Goal: Task Accomplishment & Management: Use online tool/utility

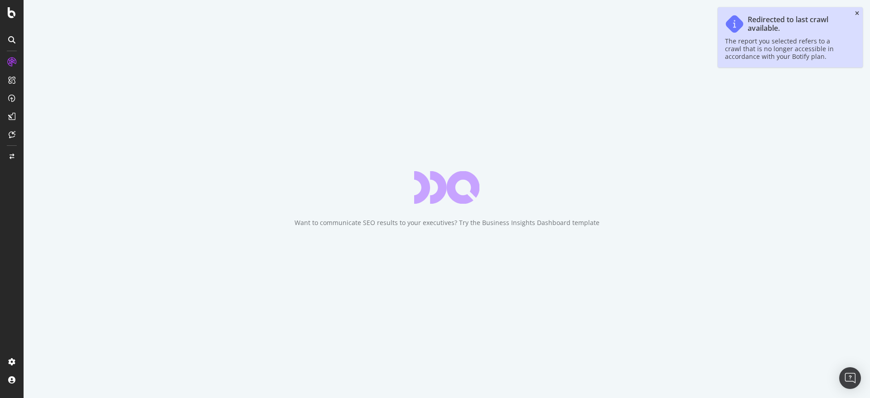
click at [858, 11] on icon "close toast" at bounding box center [857, 13] width 4 height 5
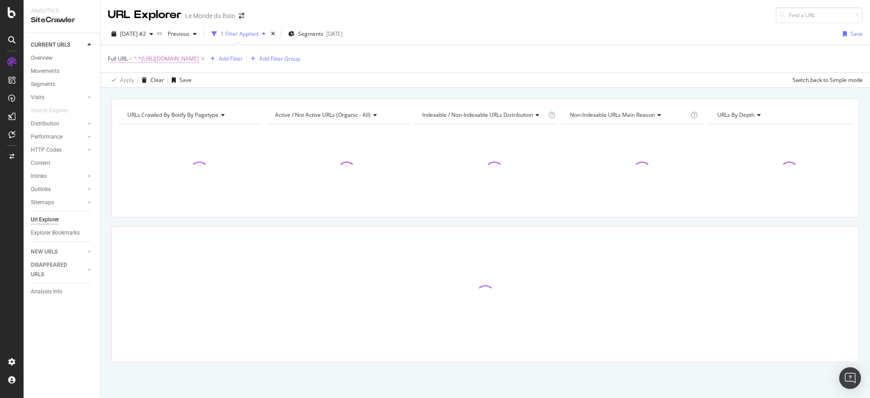
click at [199, 53] on span "^.*https://www.lemondedubain.com/collections/promotion-destockage-automne.*$" at bounding box center [166, 59] width 65 height 13
click at [199, 58] on span "^.*https://www.lemondedubain.com/collections/promotion-destockage-automne.*$" at bounding box center [166, 59] width 65 height 13
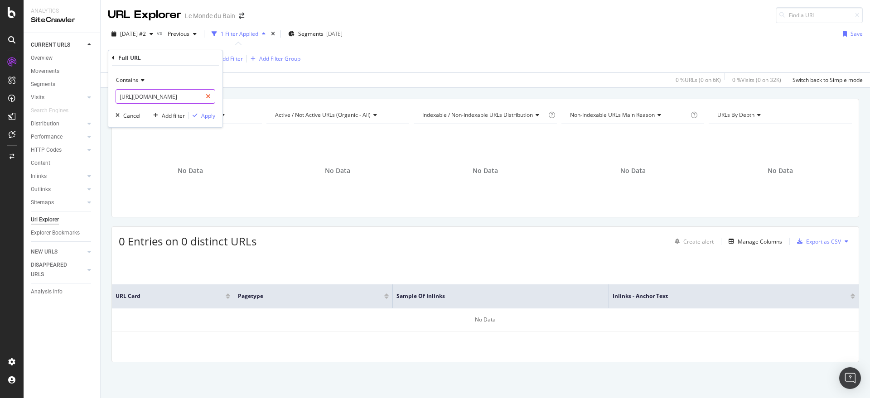
click at [207, 97] on icon at bounding box center [208, 96] width 5 height 6
click at [179, 97] on input "text" at bounding box center [165, 96] width 99 height 15
paste input "les-offres-du-moment/"
click at [119, 97] on input "les-offres-du-moment/" at bounding box center [159, 96] width 86 height 15
type input "/les-offres-du-moment/"
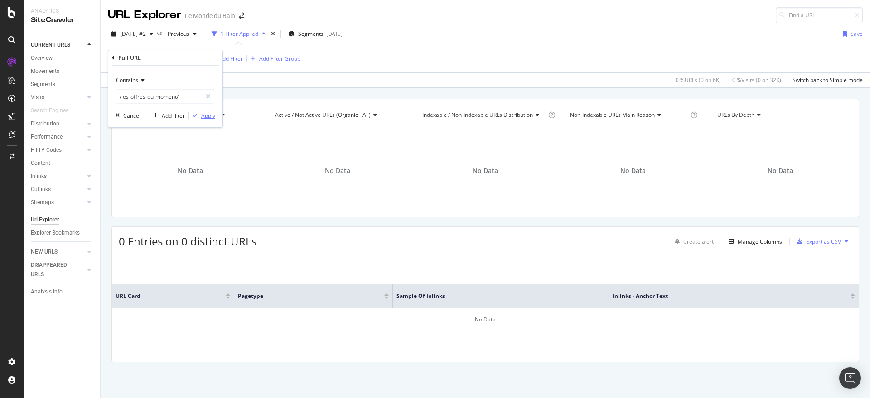
click at [209, 115] on div "Apply" at bounding box center [208, 116] width 14 height 8
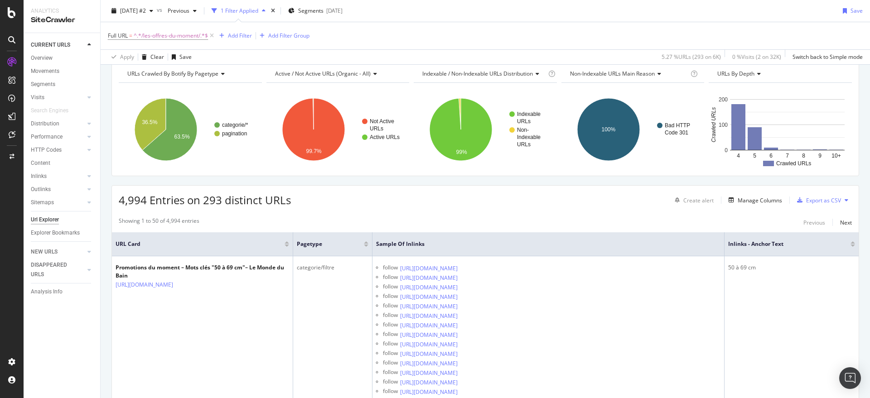
scroll to position [38, 0]
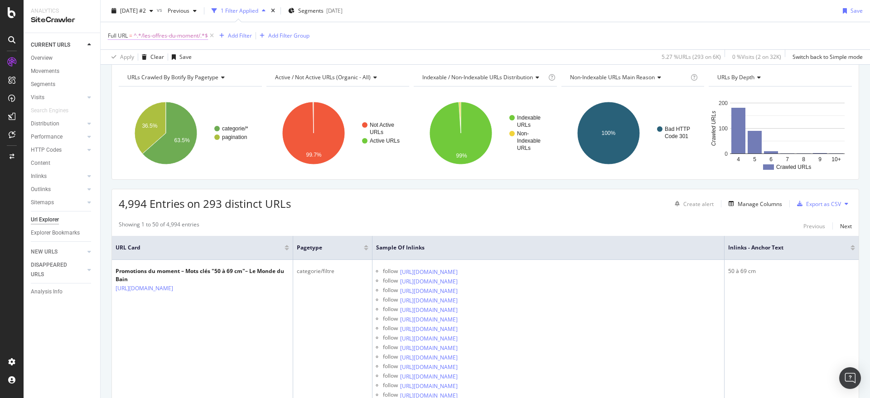
click at [192, 35] on span "^.*/les-offres-du-moment/.*$" at bounding box center [171, 35] width 74 height 13
click at [418, 32] on div "Full URL = ^.*/les-offres-du-moment/.*$ Add Filter Add Filter Group" at bounding box center [485, 35] width 755 height 27
click at [753, 204] on div "Manage Columns" at bounding box center [760, 204] width 44 height 8
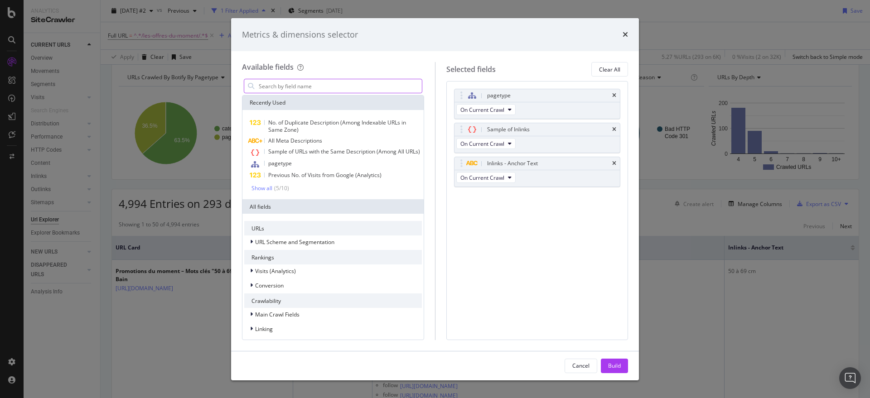
click at [283, 84] on input "modal" at bounding box center [340, 86] width 164 height 14
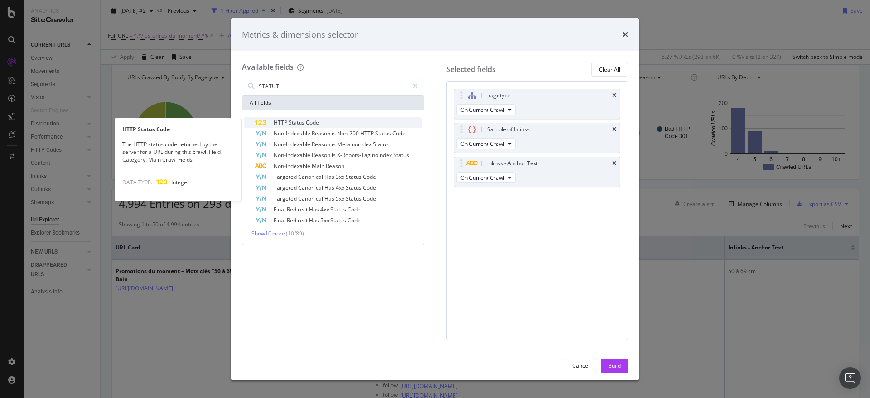
type input "STATUT"
click at [294, 121] on span "Status" at bounding box center [297, 123] width 17 height 8
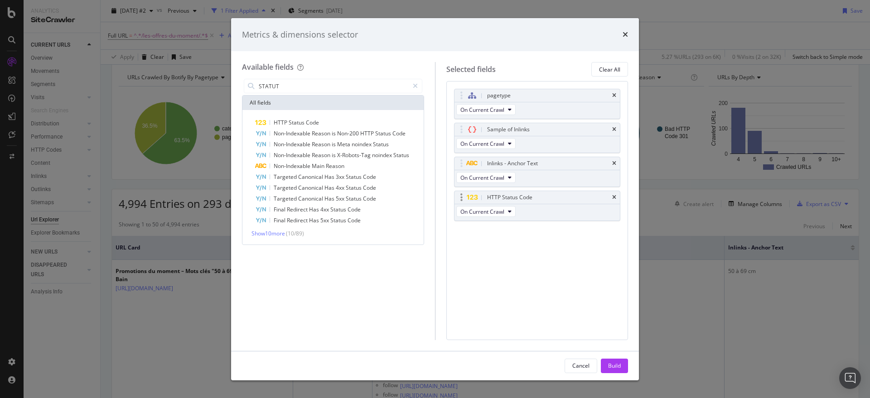
click at [460, 198] on div "modal" at bounding box center [462, 197] width 10 height 9
drag, startPoint x: 460, startPoint y: 198, endPoint x: 463, endPoint y: 85, distance: 112.9
click at [463, 85] on body "Analytics SiteCrawler CURRENT URLS Overview Movements Segments Visits Analysis …" at bounding box center [435, 199] width 870 height 398
click at [620, 366] on div "Build" at bounding box center [614, 366] width 13 height 8
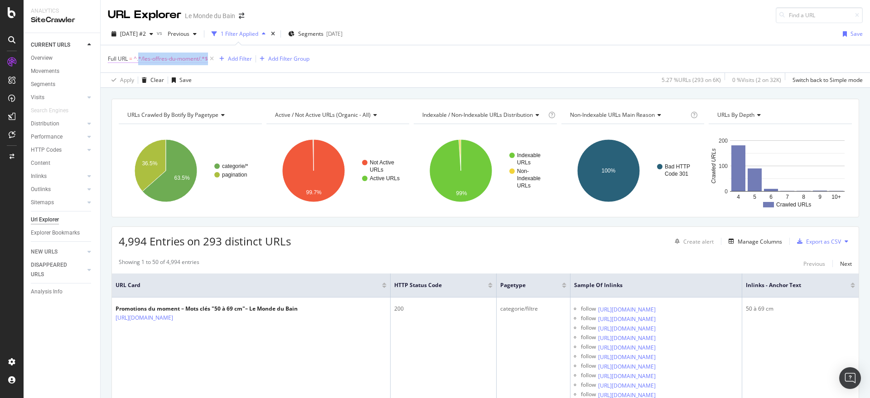
drag, startPoint x: 210, startPoint y: 64, endPoint x: 138, endPoint y: 63, distance: 71.6
click at [138, 63] on span "Full URL = ^.*/les-offres-du-moment/.*$" at bounding box center [162, 59] width 108 height 13
copy div "*/les-offres-du-moment/.*$"
click at [47, 56] on div "Overview" at bounding box center [42, 58] width 22 height 10
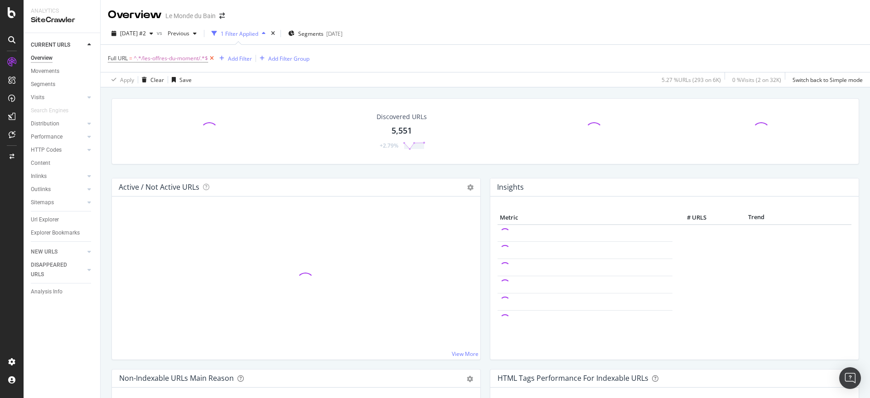
click at [214, 59] on icon at bounding box center [212, 58] width 8 height 9
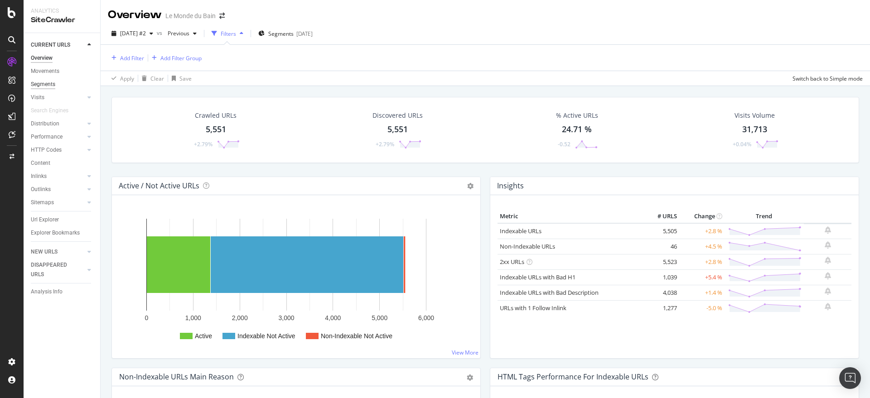
click at [53, 82] on div "Segments" at bounding box center [43, 85] width 24 height 10
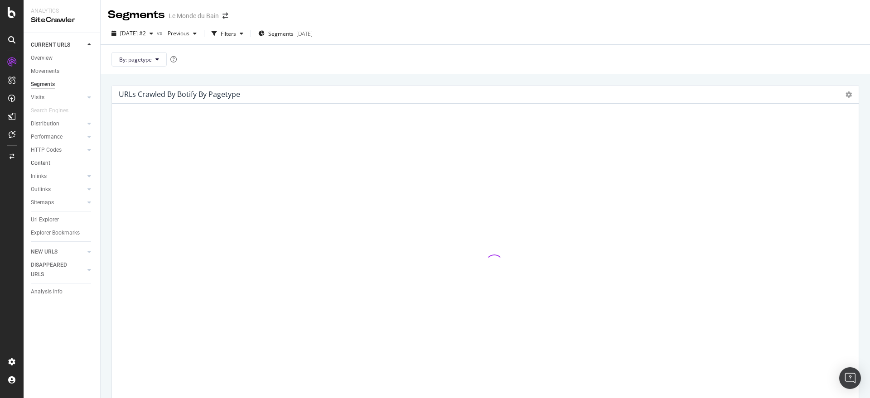
click at [59, 162] on link "Content" at bounding box center [62, 164] width 63 height 10
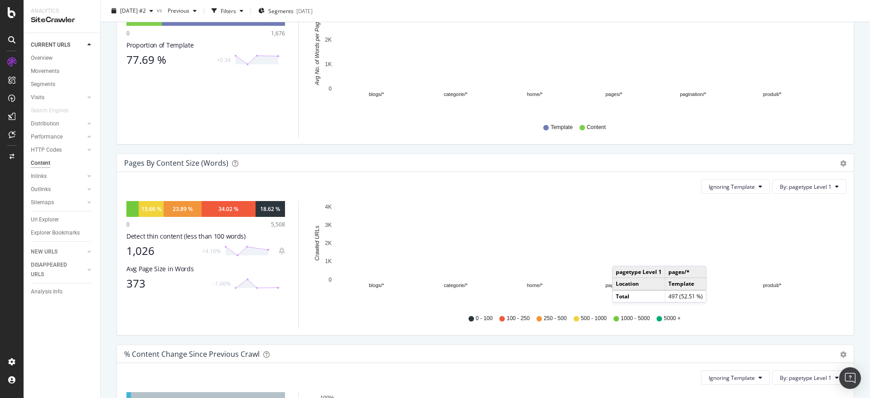
scroll to position [189, 0]
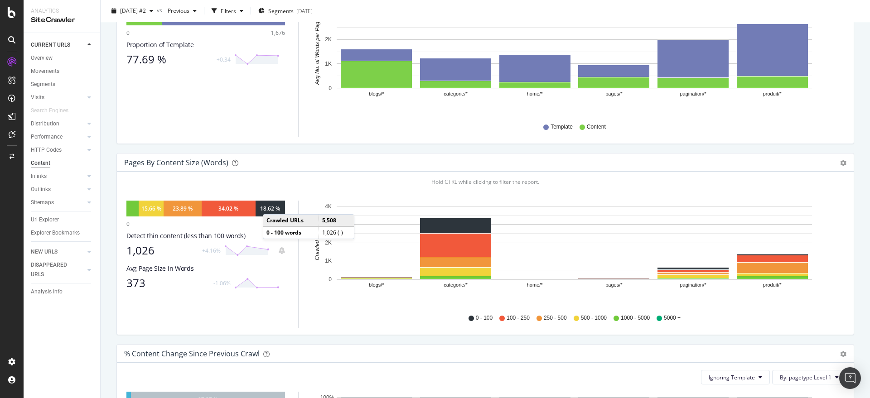
click at [272, 205] on div "18.62 %" at bounding box center [270, 209] width 20 height 8
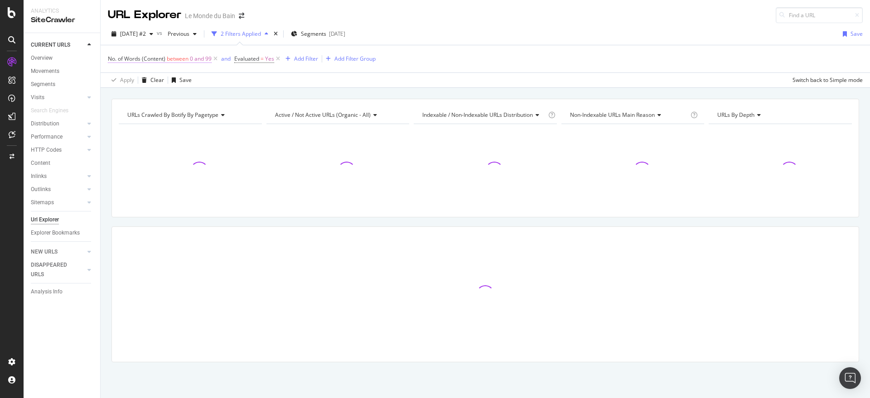
click at [196, 60] on span "0 and 99" at bounding box center [201, 59] width 22 height 13
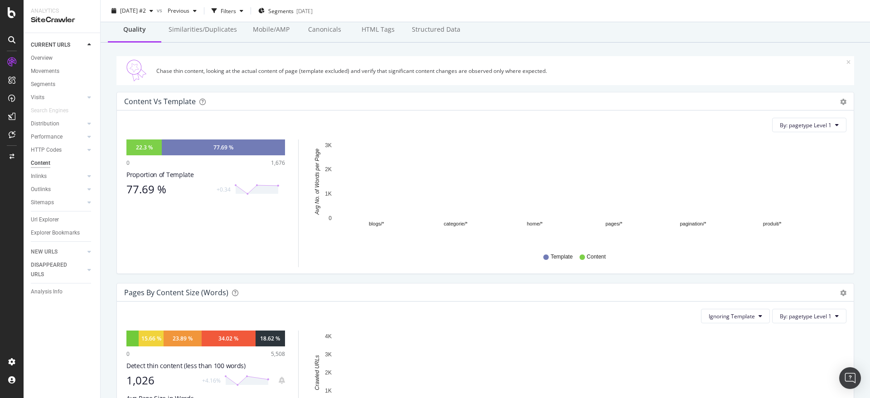
scroll to position [151, 0]
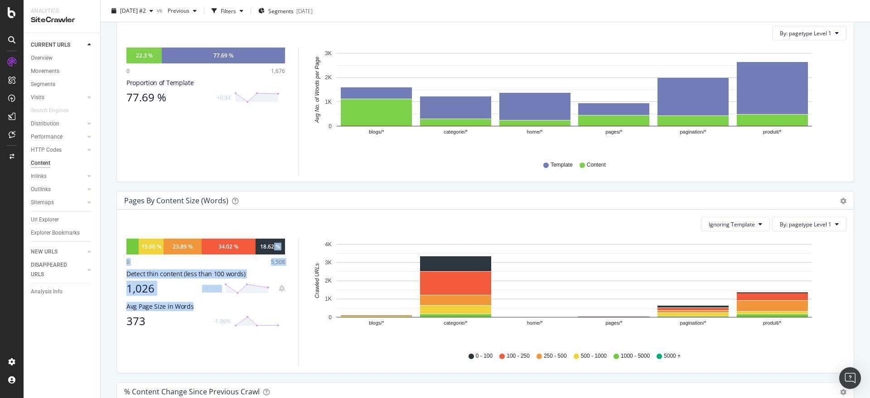
drag, startPoint x: 274, startPoint y: 247, endPoint x: 274, endPoint y: 301, distance: 54.4
click at [274, 301] on div "15.66 % 23.89 % 34.02 % 18.62 % 0 5,508 Detect thin content (less than 100 word…" at bounding box center [205, 303] width 159 height 128
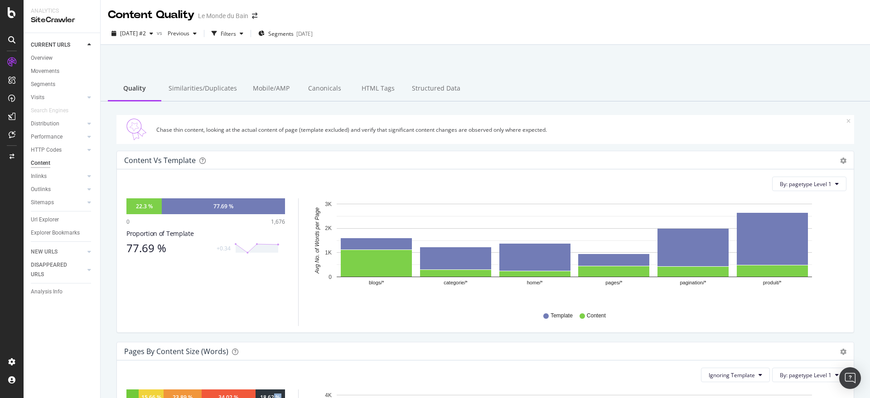
scroll to position [189, 0]
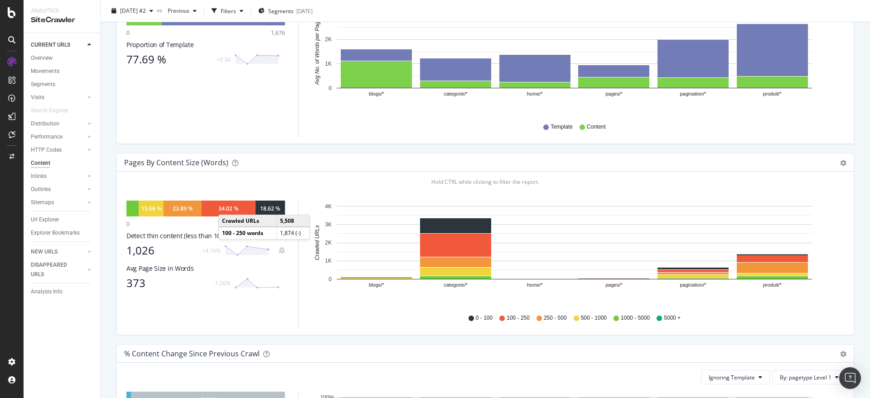
click at [228, 206] on div "34.02 %" at bounding box center [229, 209] width 20 height 8
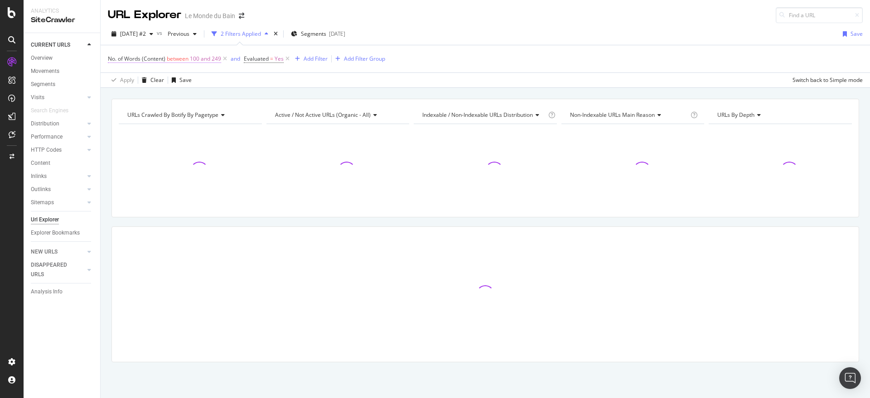
click at [209, 57] on span "100 and 249" at bounding box center [205, 59] width 31 height 13
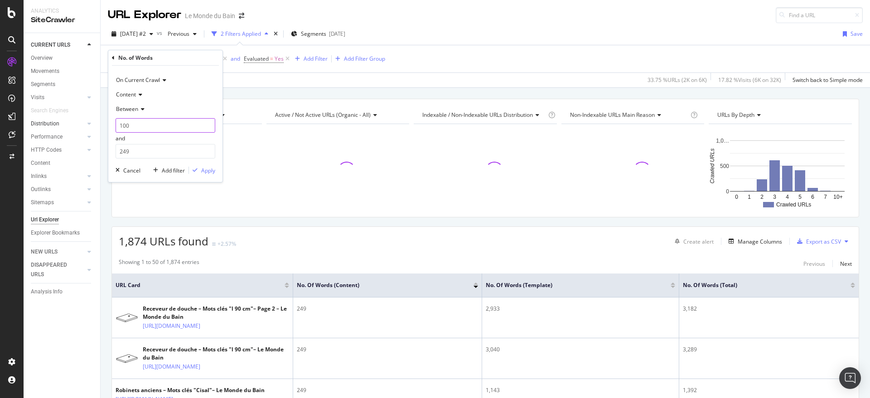
drag, startPoint x: 150, startPoint y: 123, endPoint x: 81, endPoint y: 123, distance: 68.9
click at [81, 123] on body "Analytics SiteCrawler CURRENT URLS Overview Movements Segments Visits Analysis …" at bounding box center [435, 199] width 870 height 398
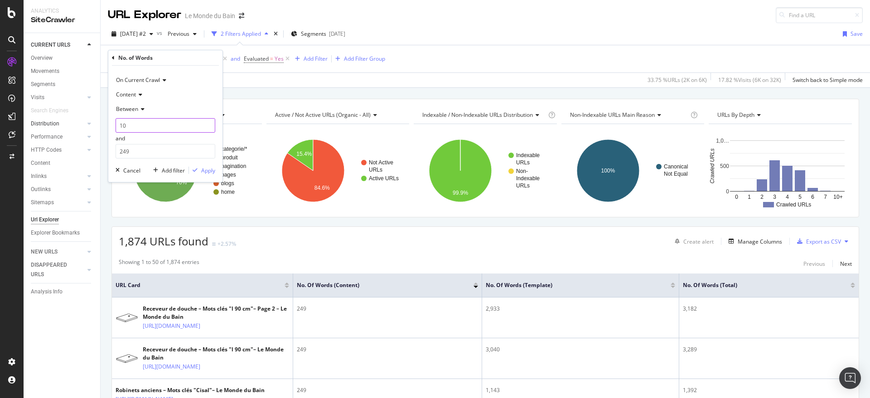
type input "1"
type input "0"
click at [209, 171] on div "Apply" at bounding box center [208, 171] width 14 height 8
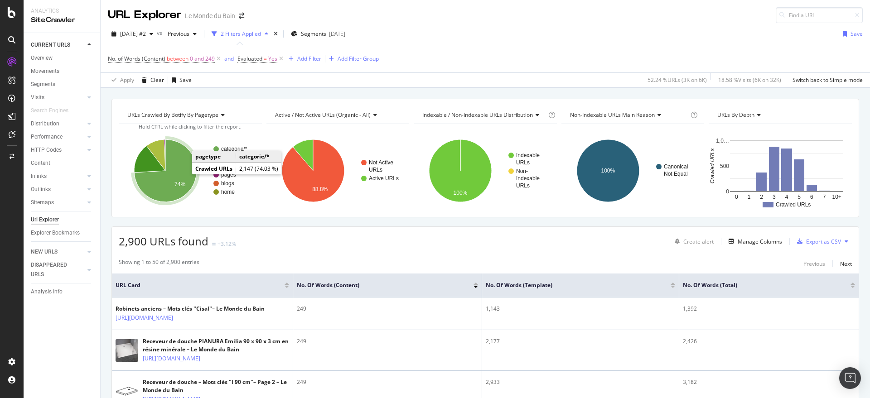
click at [174, 188] on icon "A chart." at bounding box center [165, 171] width 63 height 63
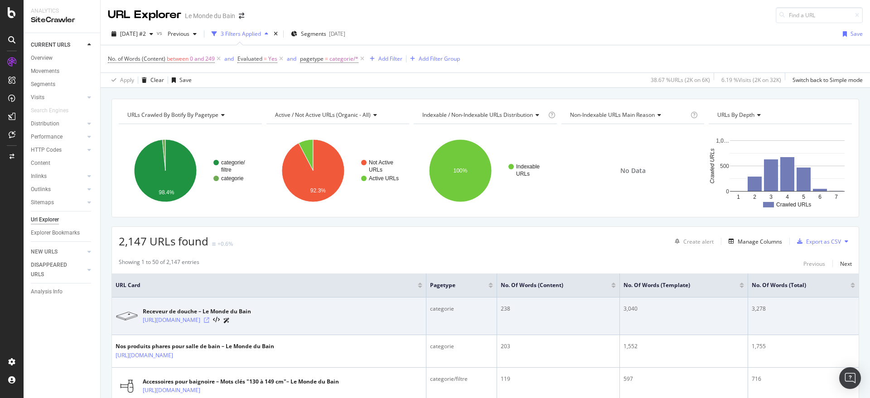
click at [209, 320] on icon at bounding box center [206, 320] width 5 height 5
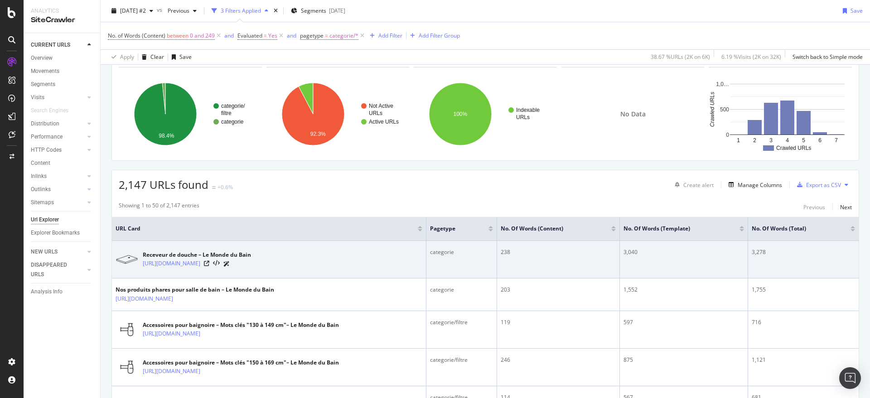
scroll to position [76, 0]
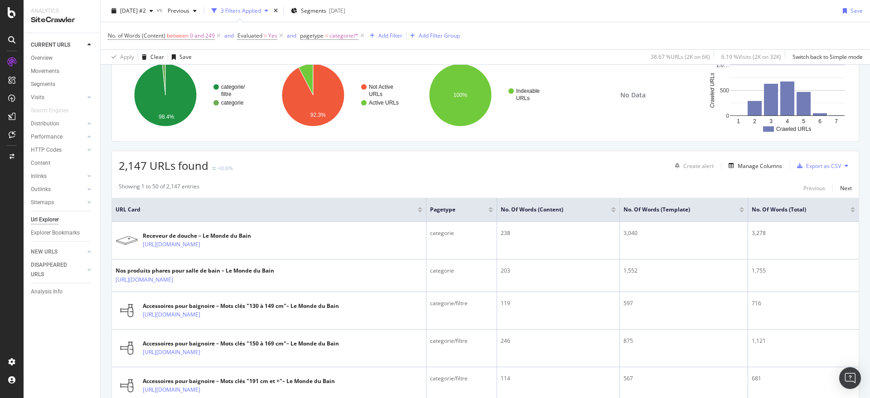
click at [851, 209] on div at bounding box center [853, 208] width 5 height 2
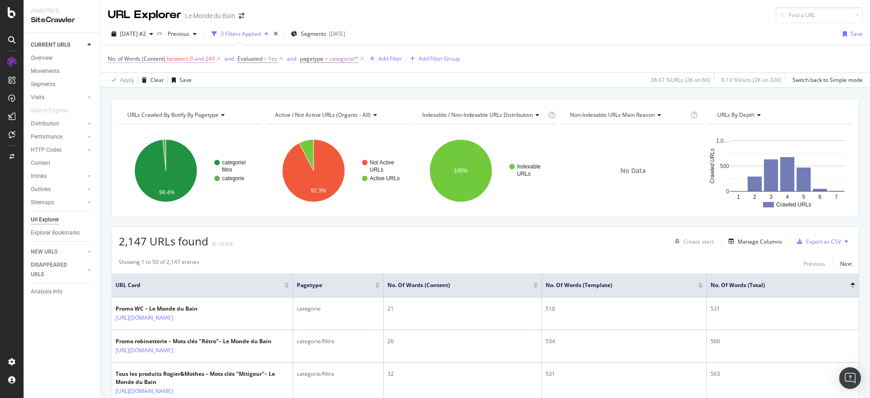
click at [209, 58] on span "0 and 249" at bounding box center [202, 59] width 25 height 13
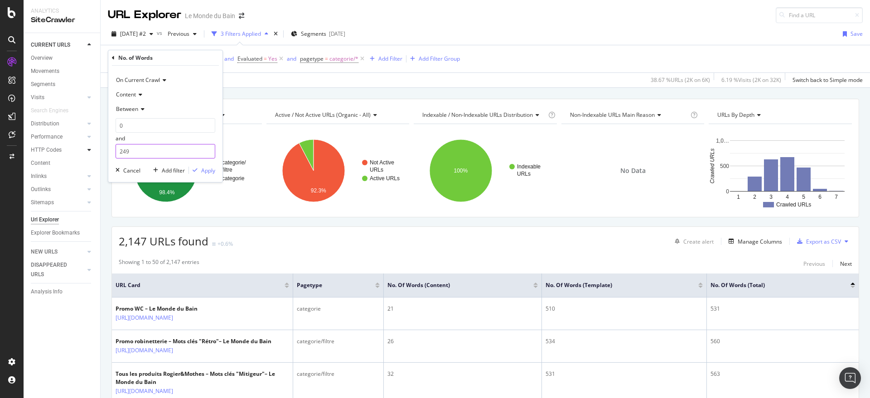
drag, startPoint x: 122, startPoint y: 151, endPoint x: 85, endPoint y: 151, distance: 37.6
click at [85, 151] on body "Analytics SiteCrawler CURRENT URLS Overview Movements Segments Visits Analysis …" at bounding box center [435, 199] width 870 height 398
drag, startPoint x: 155, startPoint y: 151, endPoint x: 71, endPoint y: 143, distance: 84.2
click at [71, 143] on body "Analytics SiteCrawler CURRENT URLS Overview Movements Segments Visits Analysis …" at bounding box center [435, 199] width 870 height 398
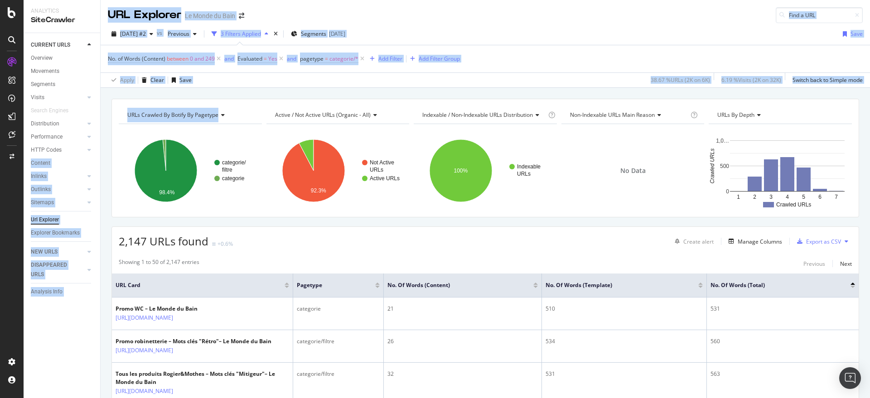
drag, startPoint x: 78, startPoint y: 142, endPoint x: 102, endPoint y: 142, distance: 24.0
click at [102, 142] on div "Analytics SiteCrawler CURRENT URLS Overview Movements Segments Visits Analysis …" at bounding box center [447, 199] width 847 height 398
click at [187, 58] on span "between" at bounding box center [178, 59] width 22 height 8
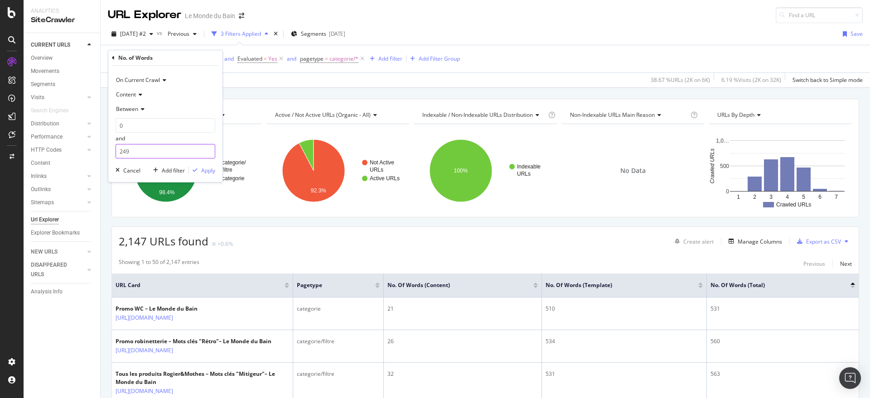
click at [144, 148] on input "249" at bounding box center [166, 151] width 100 height 15
type input "2"
click at [144, 148] on input "number" at bounding box center [166, 151] width 100 height 15
type input "100"
click at [208, 167] on div "Apply" at bounding box center [208, 171] width 14 height 8
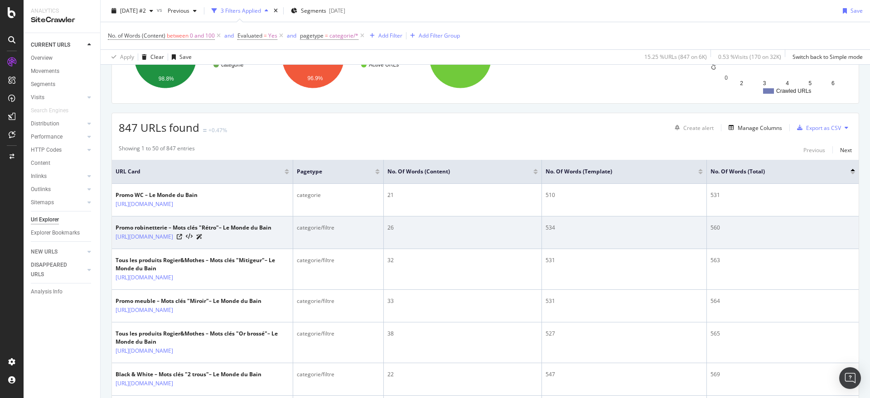
scroll to position [113, 0]
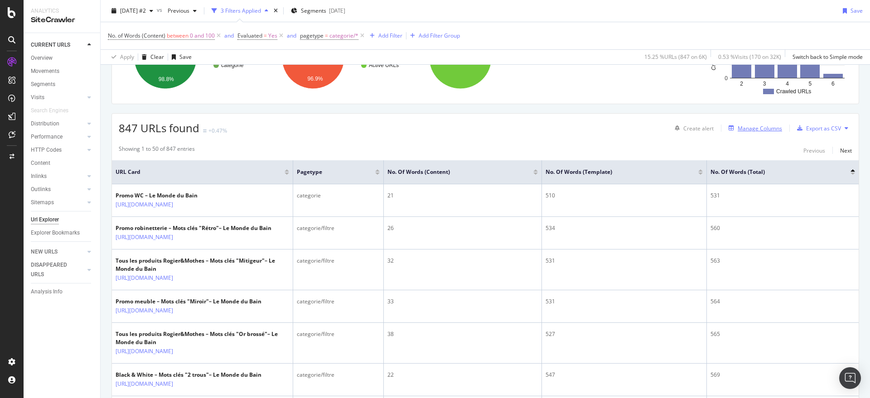
click at [760, 123] on div "Manage Columns" at bounding box center [753, 128] width 57 height 10
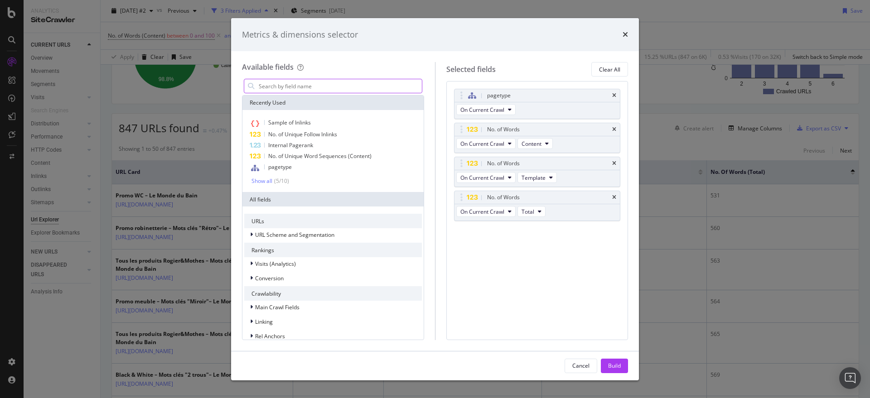
click at [335, 85] on input "modal" at bounding box center [340, 86] width 164 height 14
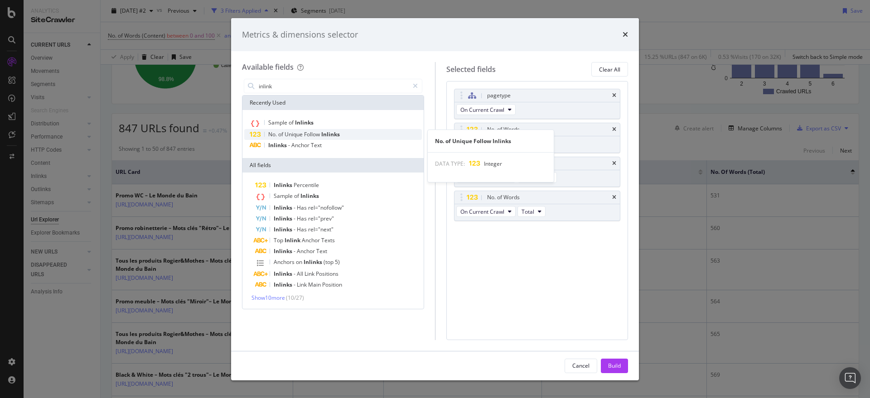
type input "inlink"
click at [333, 133] on span "Inlinks" at bounding box center [330, 135] width 19 height 8
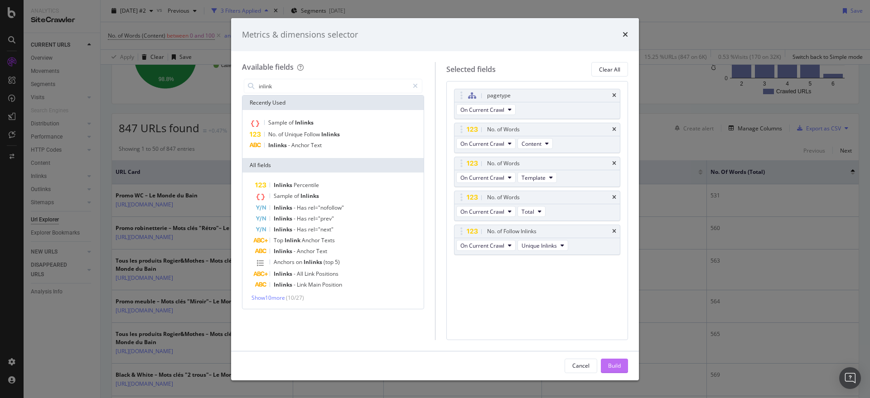
click at [622, 362] on button "Build" at bounding box center [614, 366] width 27 height 15
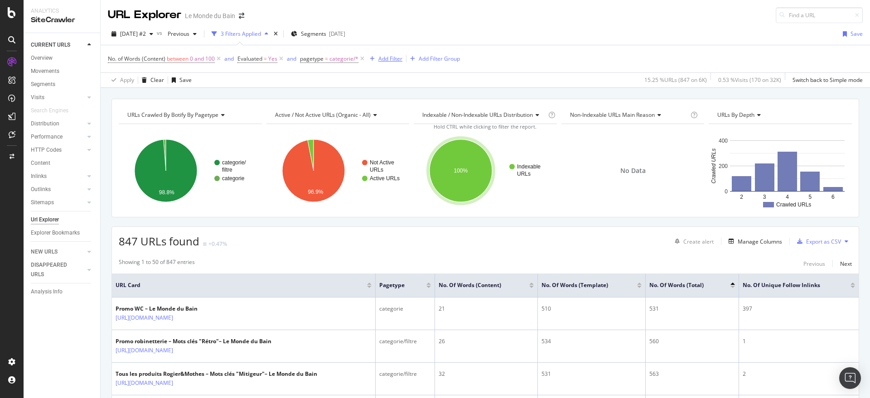
click at [396, 59] on div "Add Filter" at bounding box center [391, 59] width 24 height 8
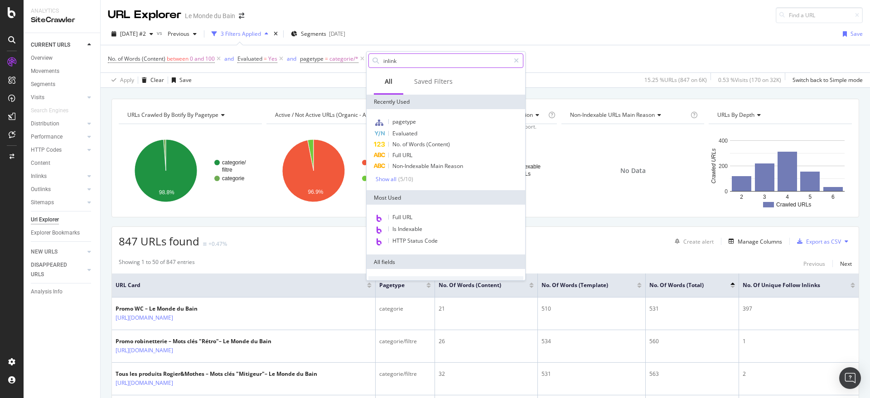
type input "inlinks"
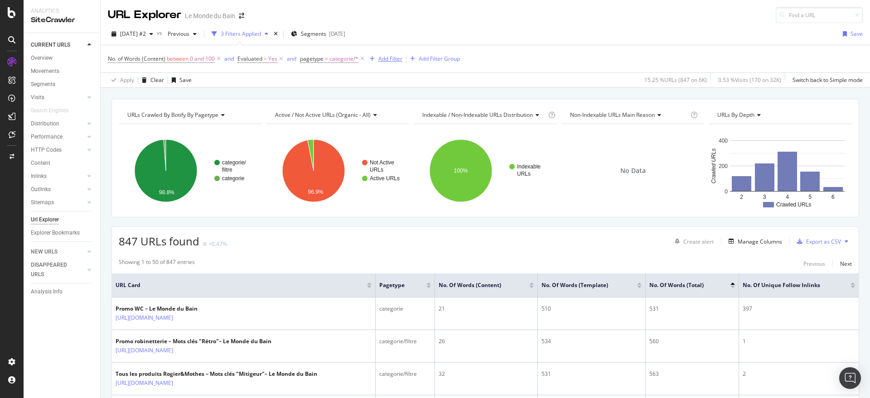
click at [384, 58] on div "Add Filter" at bounding box center [391, 59] width 24 height 8
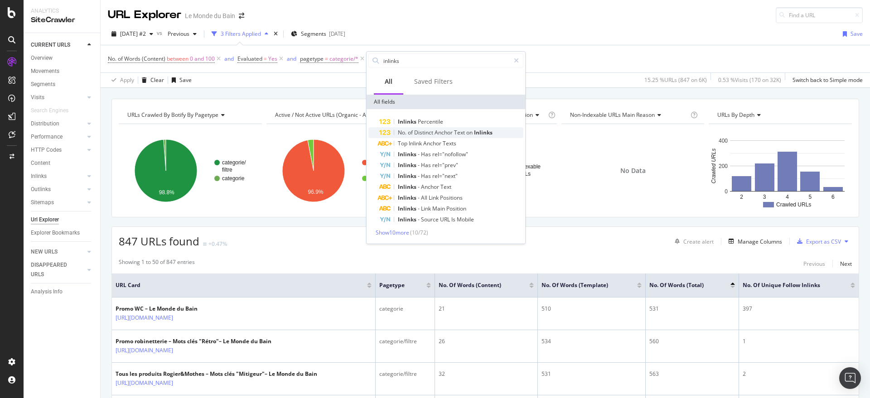
click at [432, 131] on span "Distinct" at bounding box center [424, 133] width 20 height 8
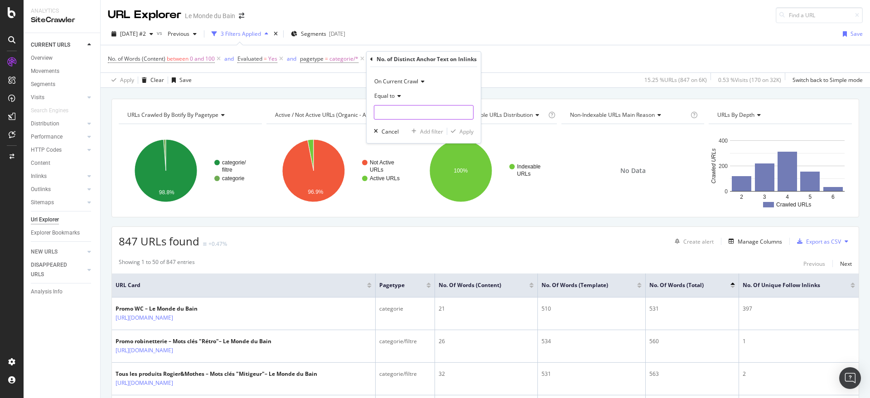
click at [422, 111] on input "number" at bounding box center [424, 112] width 100 height 15
click at [392, 95] on span "Equal to" at bounding box center [384, 96] width 20 height 8
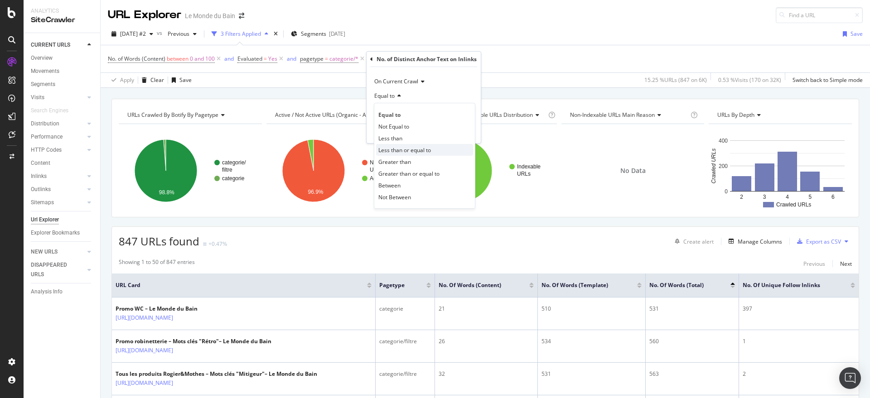
click at [424, 152] on span "Less than or equal to" at bounding box center [405, 150] width 53 height 8
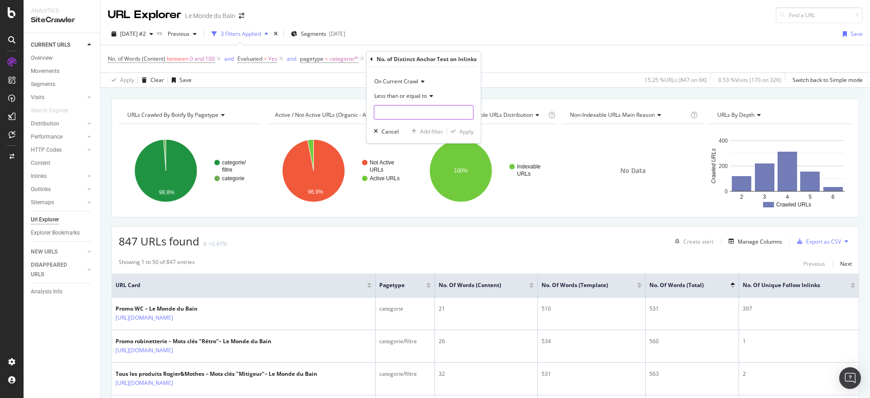
click at [448, 111] on input "number" at bounding box center [424, 112] width 100 height 15
click at [466, 109] on input "1" at bounding box center [424, 112] width 100 height 15
click at [466, 109] on input "2" at bounding box center [424, 112] width 100 height 15
type input "3"
click at [466, 109] on input "3" at bounding box center [424, 112] width 100 height 15
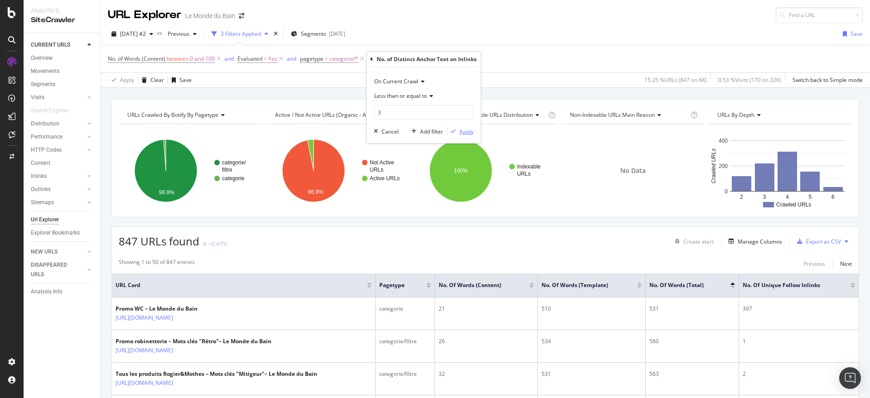
click at [466, 132] on div "Apply" at bounding box center [467, 132] width 14 height 8
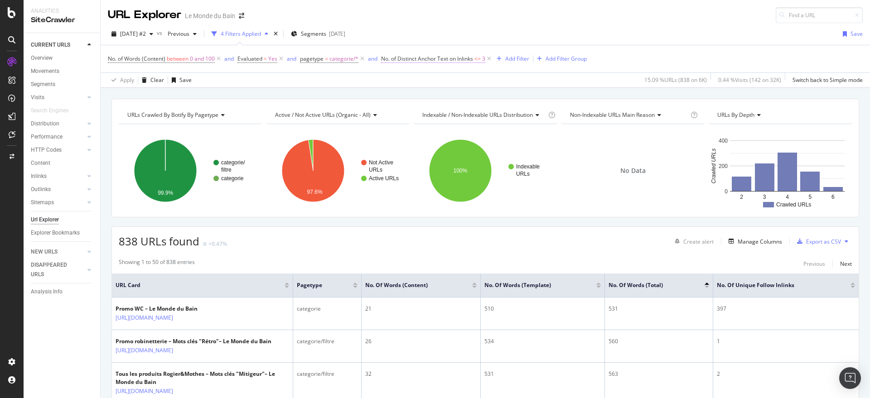
click at [447, 58] on span "No. of Distinct Anchor Text on Inlinks" at bounding box center [427, 59] width 92 height 8
click at [531, 87] on div "Apply Clear Save 15.09 % URLs ( 838 on 6K ) 0.44 % Visits ( 142 on 32K ) Switch…" at bounding box center [486, 80] width 770 height 15
click at [492, 59] on icon at bounding box center [490, 58] width 8 height 9
click at [388, 57] on div "Add Filter" at bounding box center [391, 59] width 24 height 8
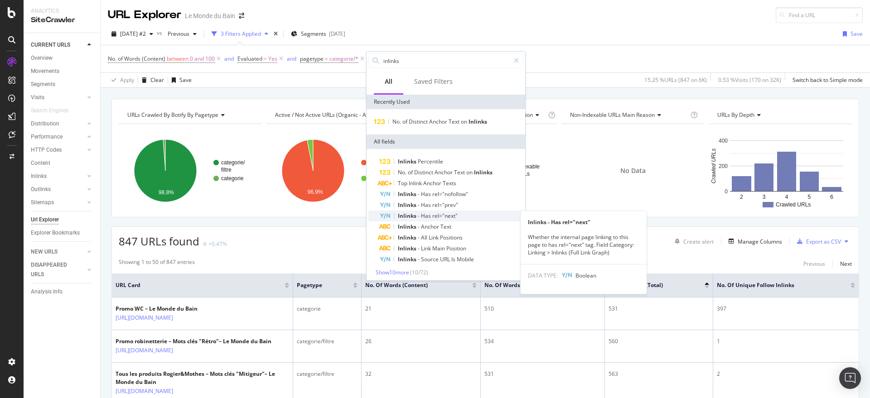
scroll to position [3, 0]
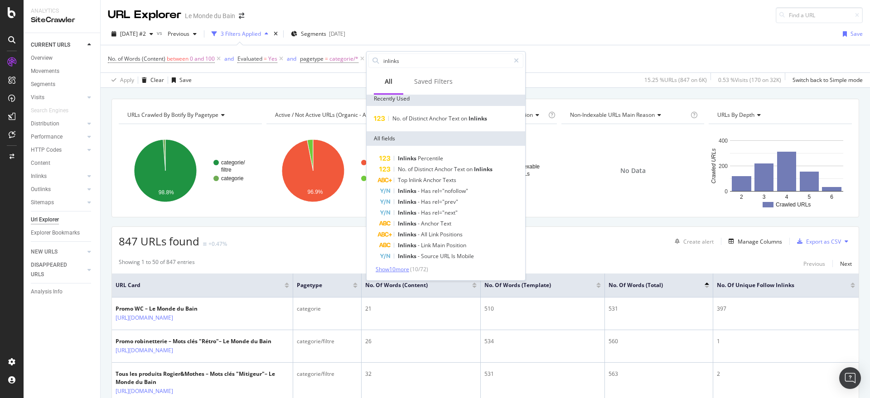
click at [400, 267] on span "Show 10 more" at bounding box center [393, 270] width 34 height 8
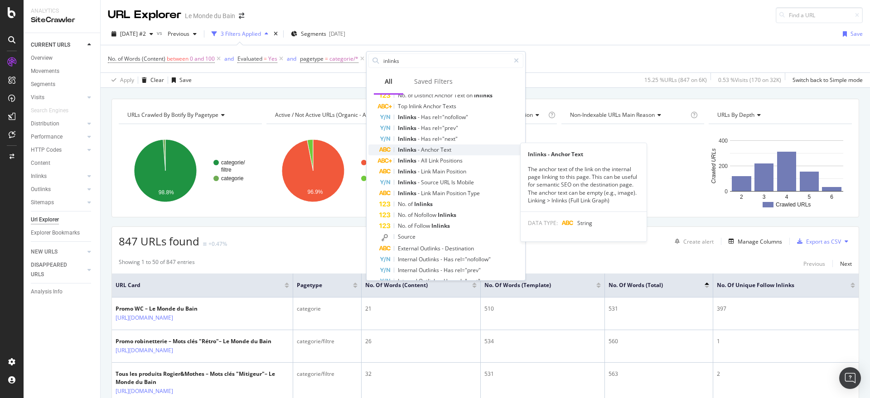
scroll to position [79, 0]
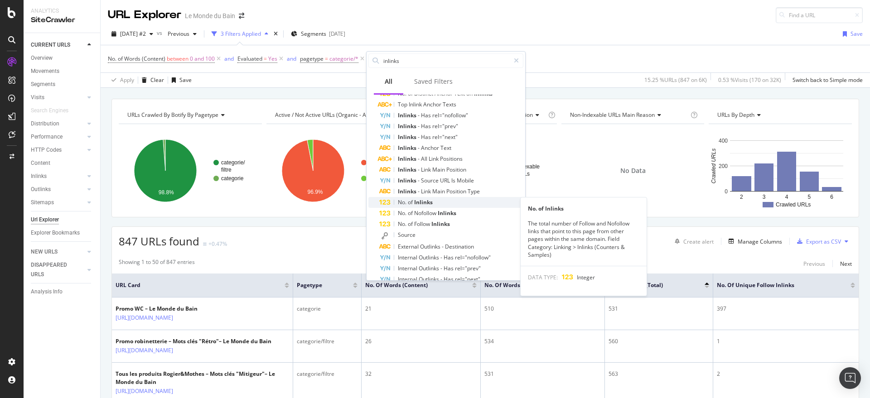
click at [411, 201] on span "of" at bounding box center [411, 203] width 6 height 8
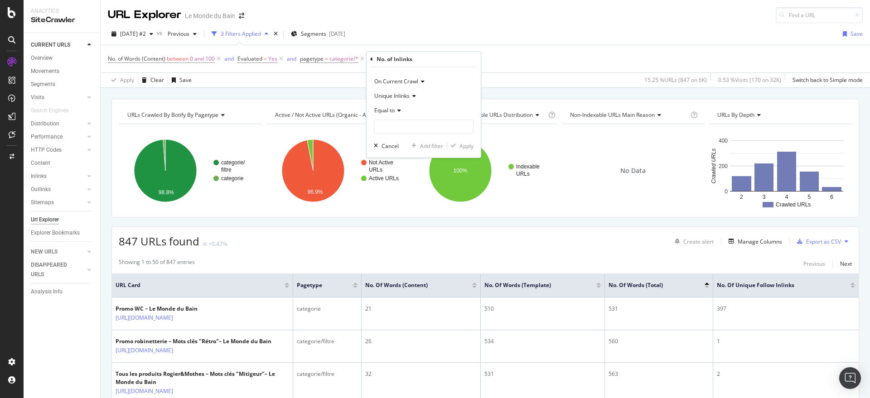
click at [392, 107] on span "Equal to" at bounding box center [384, 111] width 20 height 8
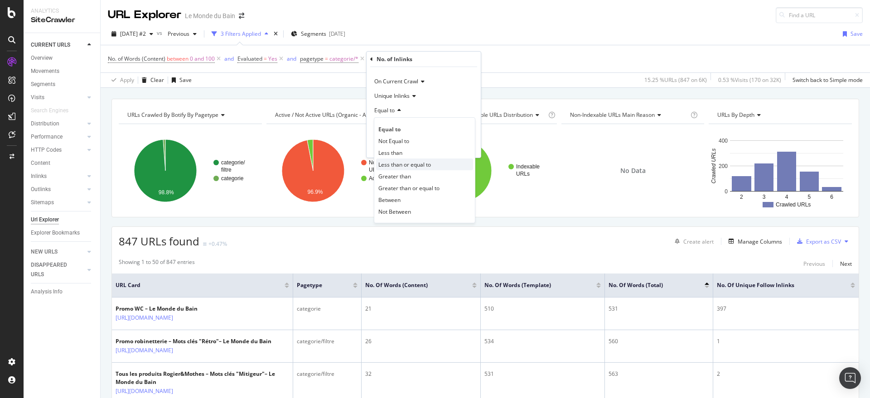
click at [441, 162] on div "Less than or equal to" at bounding box center [424, 165] width 97 height 12
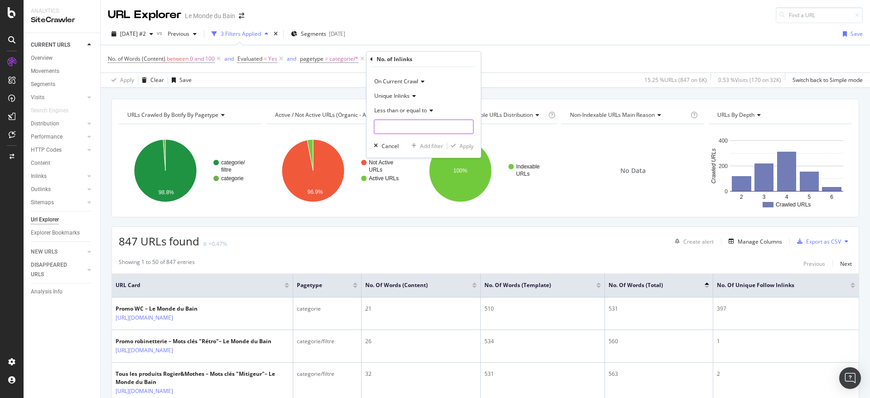
click at [435, 121] on input "number" at bounding box center [424, 127] width 100 height 15
click at [466, 126] on input "1" at bounding box center [424, 127] width 100 height 15
click at [466, 126] on input "2" at bounding box center [424, 127] width 100 height 15
type input "3"
click at [466, 126] on input "3" at bounding box center [424, 127] width 100 height 15
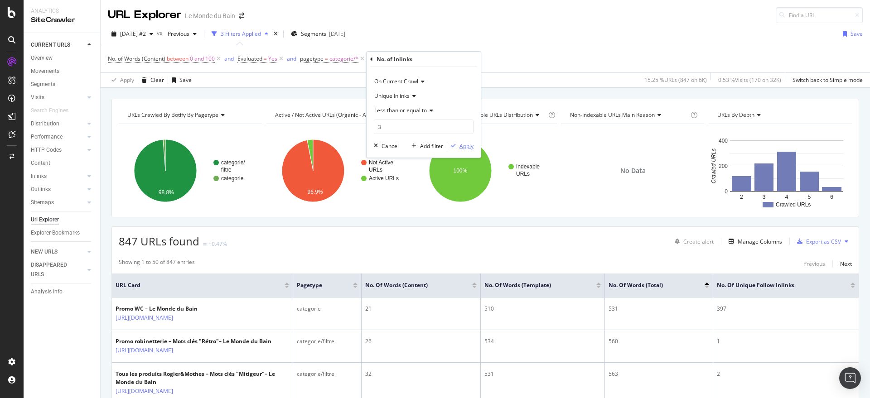
click at [472, 145] on div "Apply" at bounding box center [467, 146] width 14 height 8
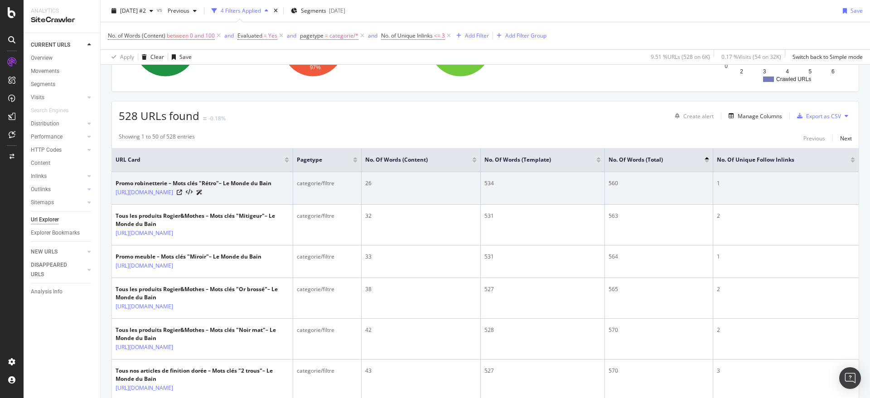
scroll to position [38, 0]
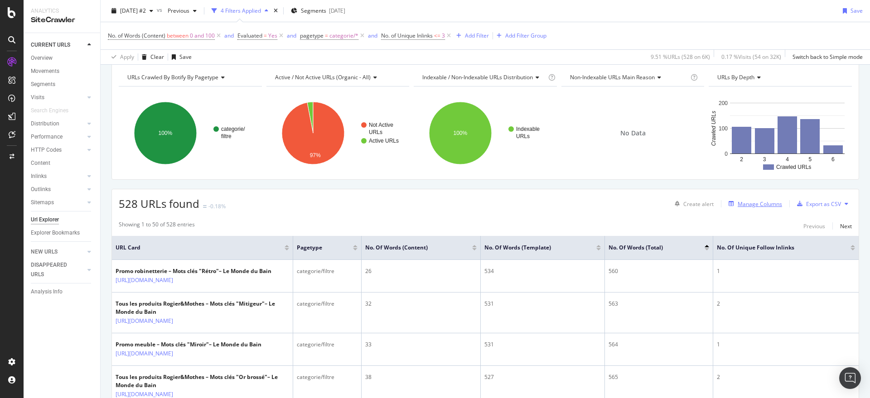
click at [748, 203] on div "Manage Columns" at bounding box center [760, 204] width 44 height 8
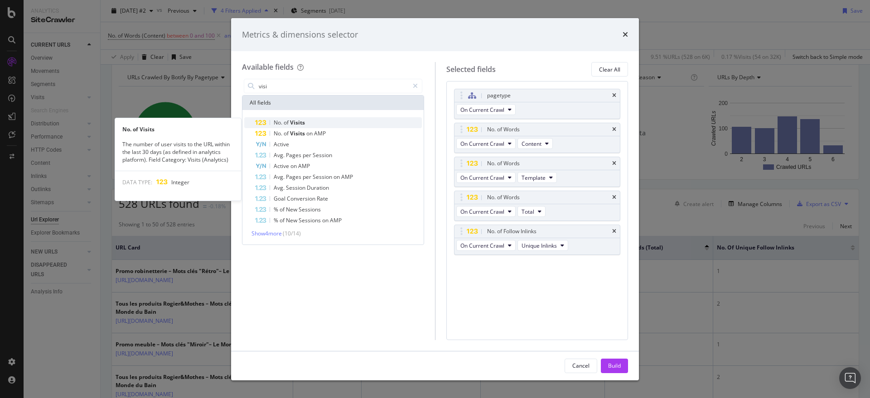
type input "visi"
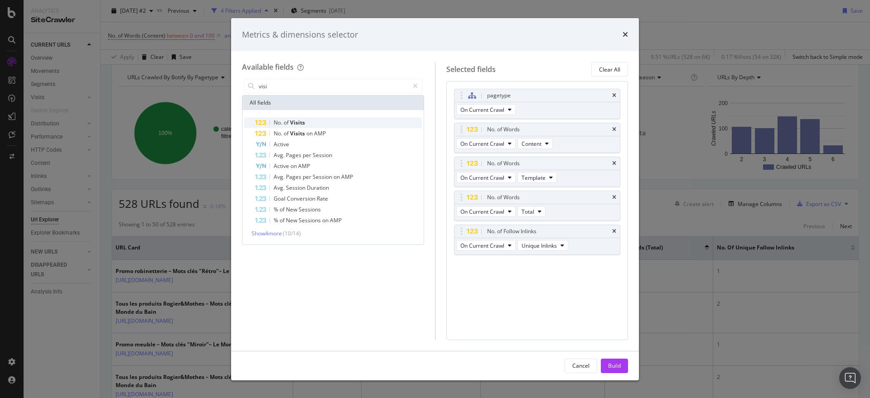
click at [306, 117] on div "No. of Visits" at bounding box center [338, 122] width 167 height 11
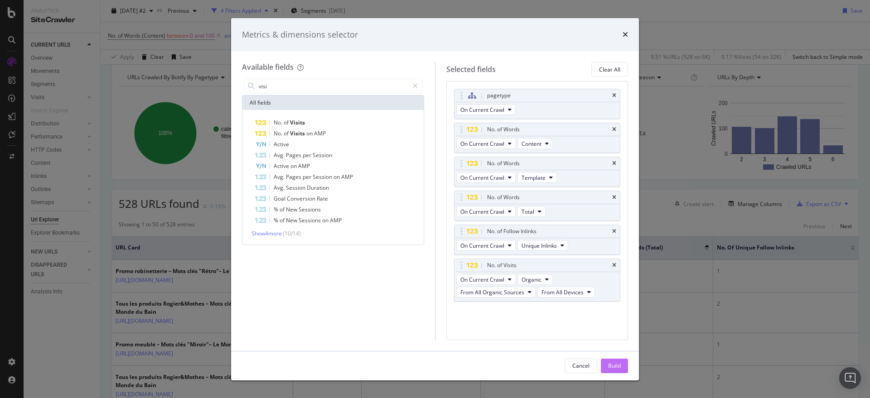
click at [622, 367] on button "Build" at bounding box center [614, 366] width 27 height 15
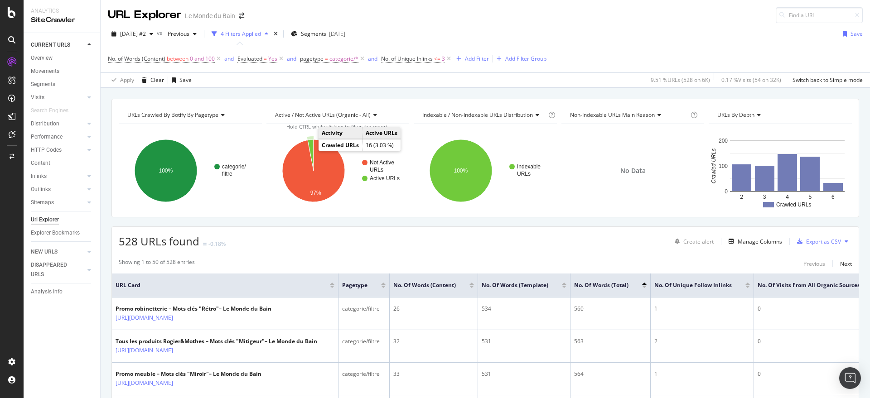
click at [310, 148] on icon "A chart." at bounding box center [311, 155] width 6 height 31
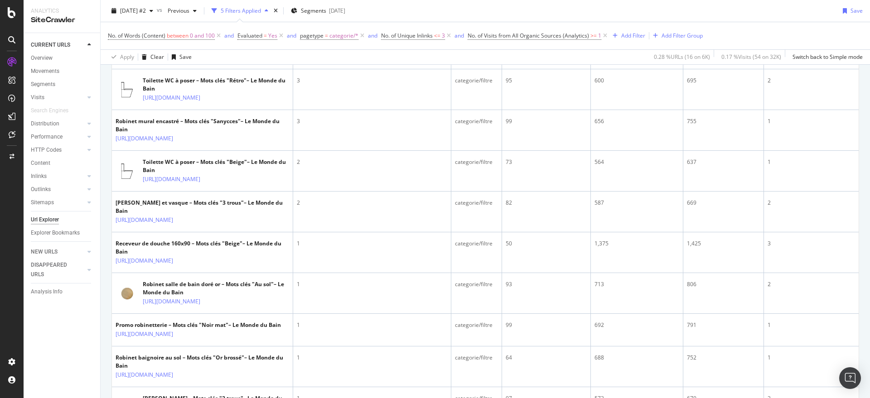
scroll to position [259, 0]
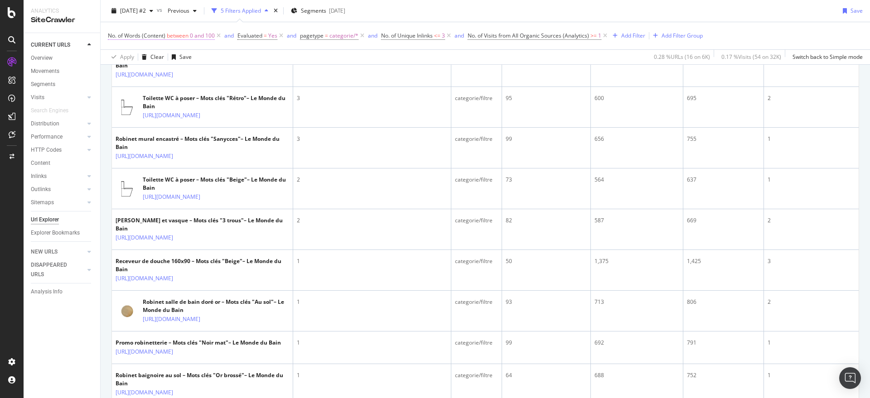
click at [199, 35] on span "0 and 100" at bounding box center [202, 35] width 25 height 13
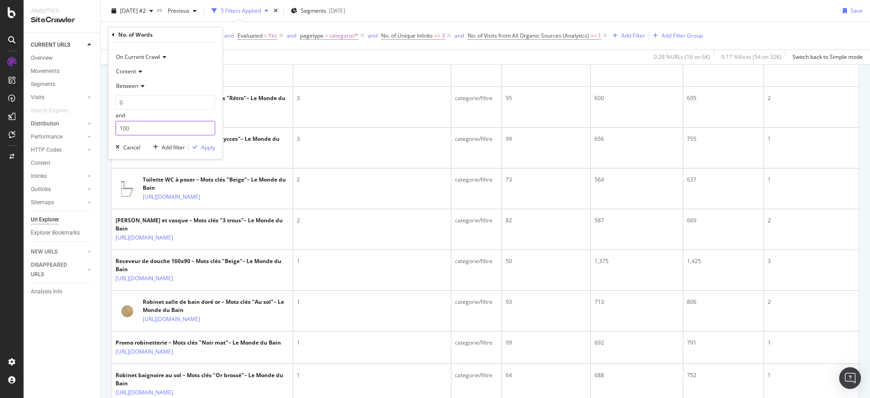
drag, startPoint x: 137, startPoint y: 128, endPoint x: 68, endPoint y: 128, distance: 68.9
click at [68, 128] on body "Analytics SiteCrawler CURRENT URLS Overview Movements Segments Visits Analysis …" at bounding box center [435, 199] width 870 height 398
drag, startPoint x: 134, startPoint y: 129, endPoint x: 119, endPoint y: 126, distance: 14.8
click at [119, 126] on input "100" at bounding box center [166, 128] width 100 height 15
type input "250"
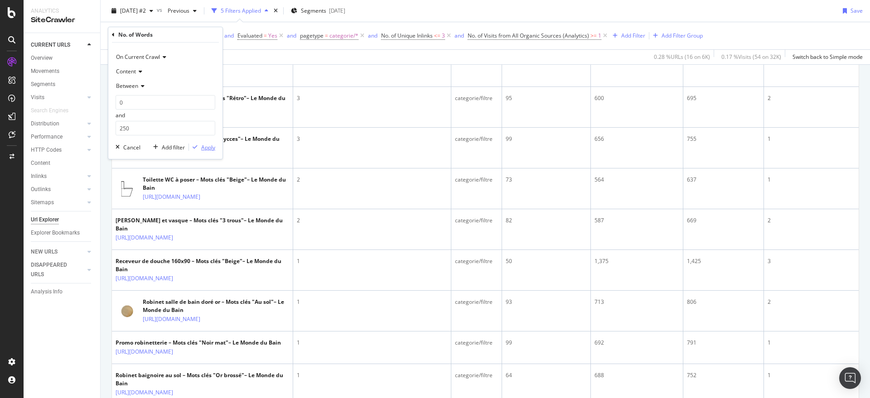
click at [206, 149] on div "Apply" at bounding box center [208, 148] width 14 height 8
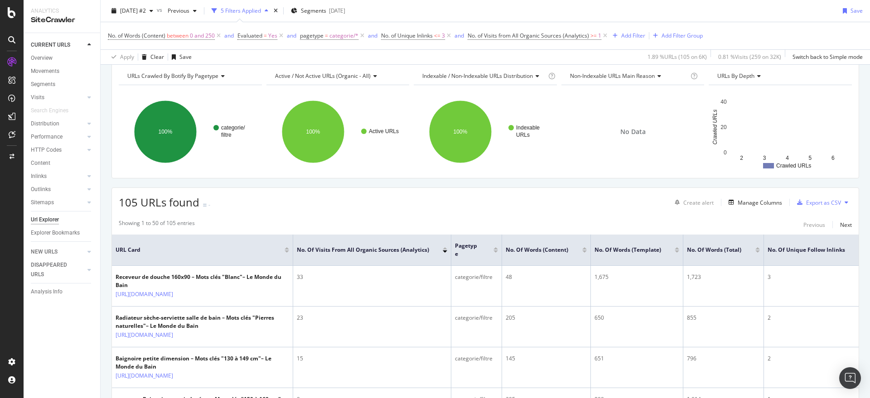
scroll to position [38, 0]
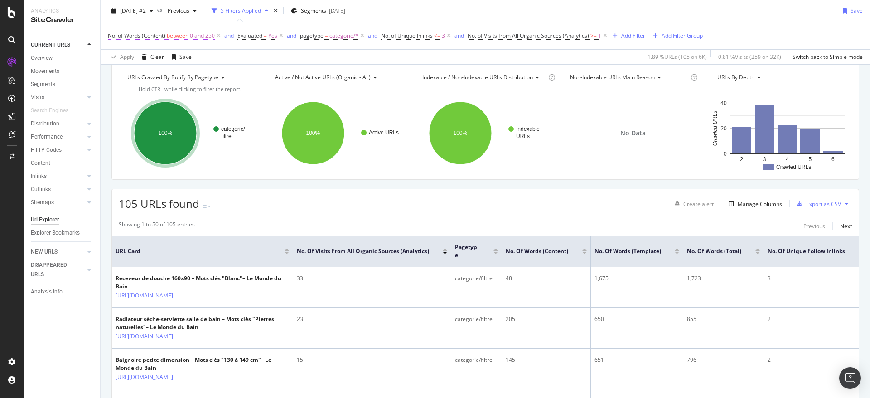
click at [199, 36] on span "0 and 250" at bounding box center [202, 35] width 25 height 13
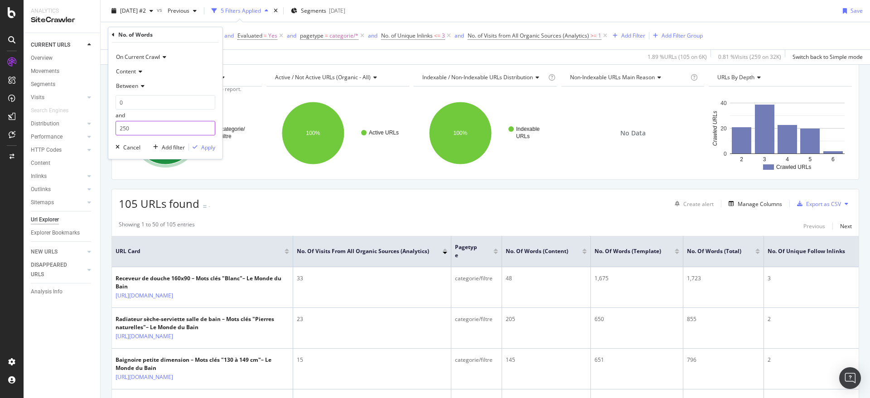
drag, startPoint x: 136, startPoint y: 123, endPoint x: 93, endPoint y: 129, distance: 43.1
click at [93, 129] on body "Analytics SiteCrawler CURRENT URLS Overview Movements Segments Visits Analysis …" at bounding box center [435, 199] width 870 height 398
type input "2"
type input "150"
click at [220, 144] on div "On Current Crawl Content Between 0 and 150 Cancel Add filter Apply" at bounding box center [165, 101] width 114 height 117
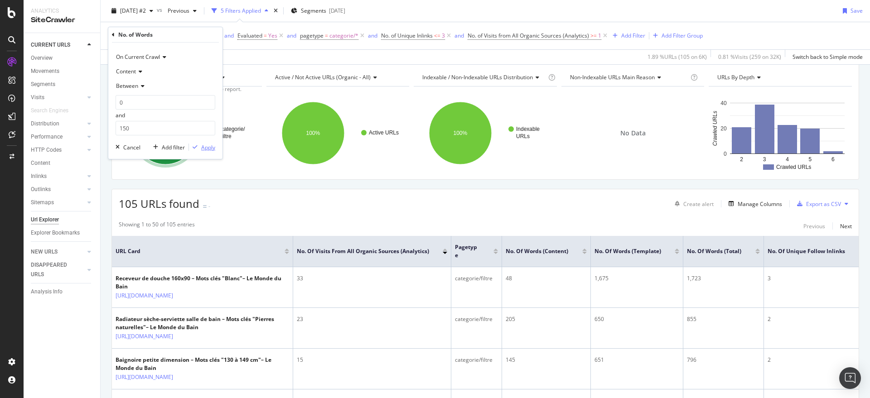
click at [211, 144] on div "Apply" at bounding box center [208, 148] width 14 height 8
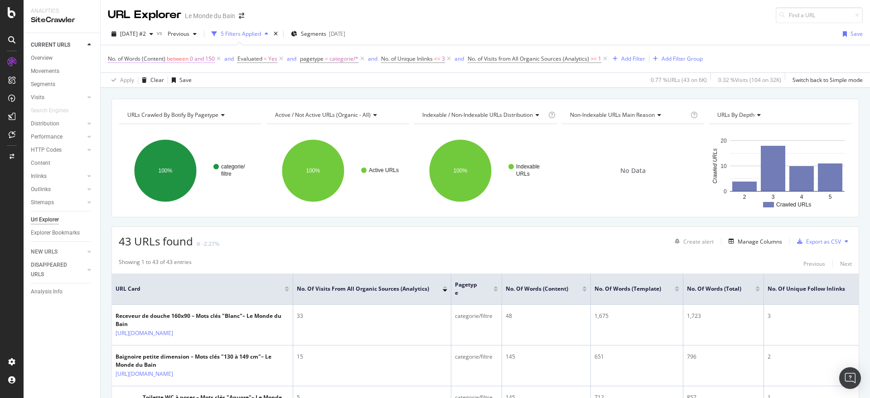
click at [194, 58] on span "0 and 150" at bounding box center [202, 59] width 25 height 13
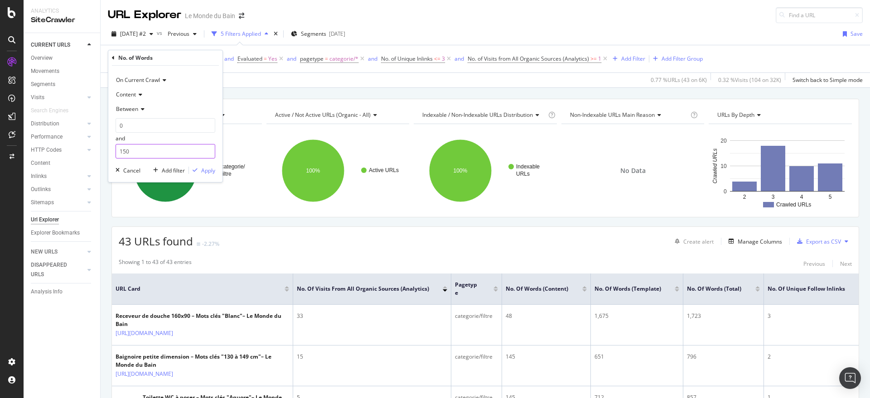
click at [148, 156] on input "150" at bounding box center [166, 151] width 100 height 15
click at [211, 173] on div "Apply" at bounding box center [208, 171] width 14 height 8
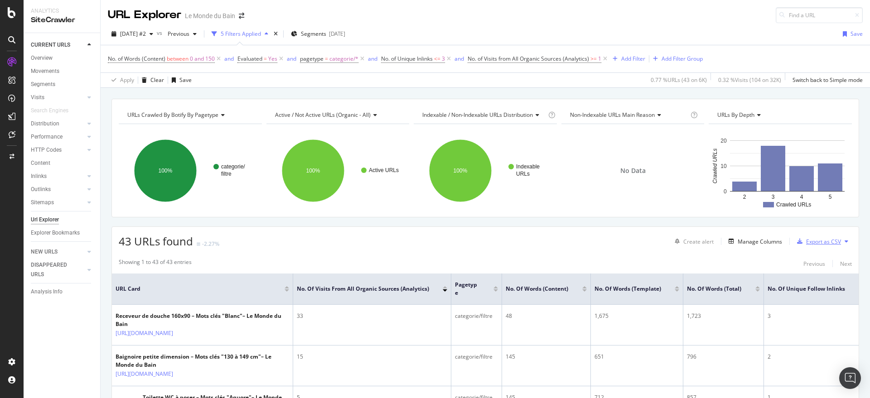
click at [821, 240] on div "Export as CSV" at bounding box center [824, 242] width 35 height 8
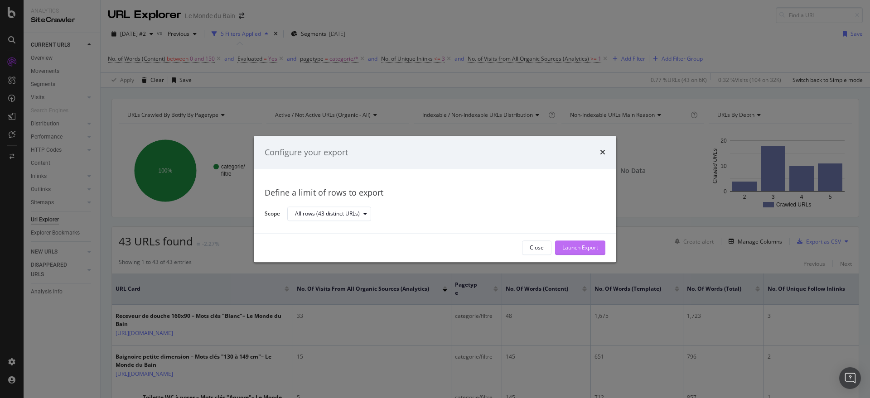
click at [592, 245] on div "Launch Export" at bounding box center [581, 248] width 36 height 8
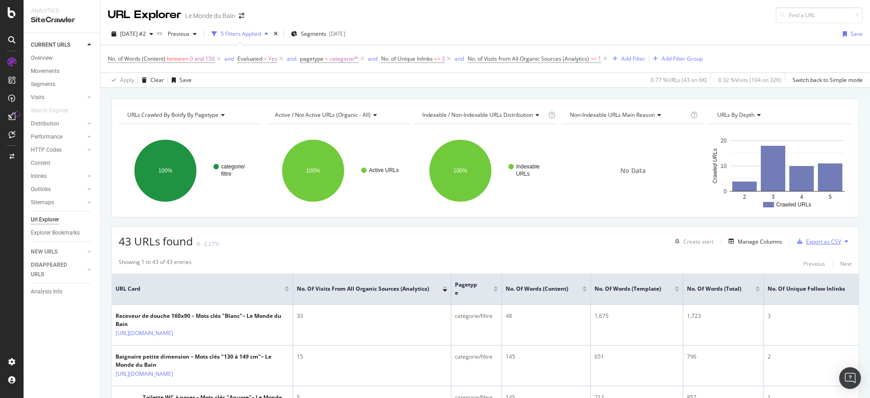
click at [807, 242] on div "Export as CSV" at bounding box center [824, 242] width 35 height 8
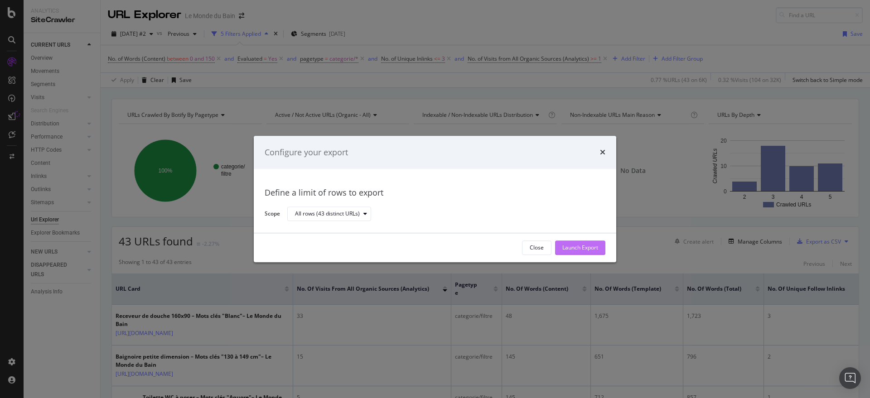
click at [598, 247] on div "Launch Export" at bounding box center [581, 248] width 36 height 8
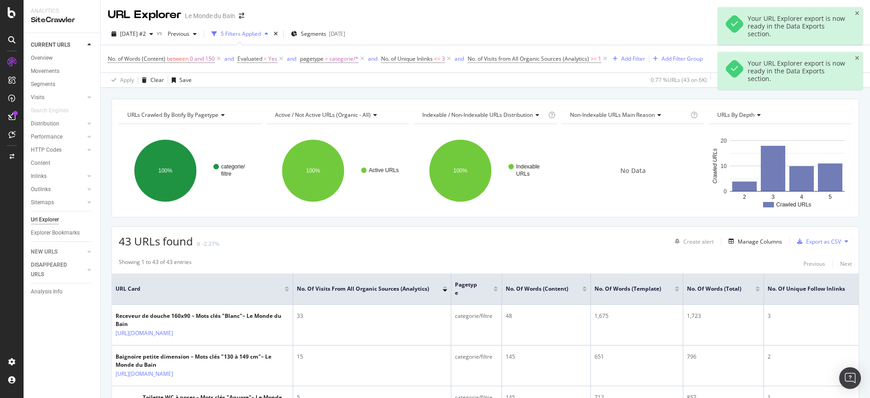
click at [763, 25] on div "Your URL Explorer export is now ready in the Data Exports section." at bounding box center [797, 26] width 99 height 23
click at [739, 23] on div at bounding box center [734, 24] width 20 height 20
click at [744, 24] on div at bounding box center [736, 26] width 23 height 23
click at [49, 151] on div "DataExports" at bounding box center [51, 154] width 35 height 9
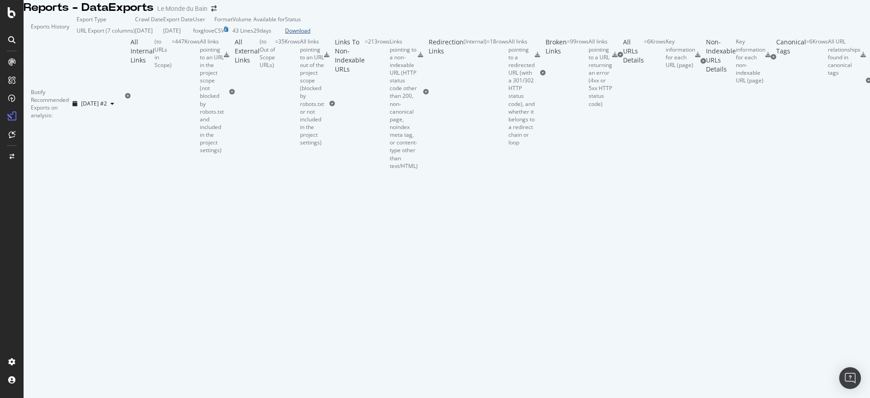
click at [311, 34] on div "Download" at bounding box center [297, 31] width 25 height 8
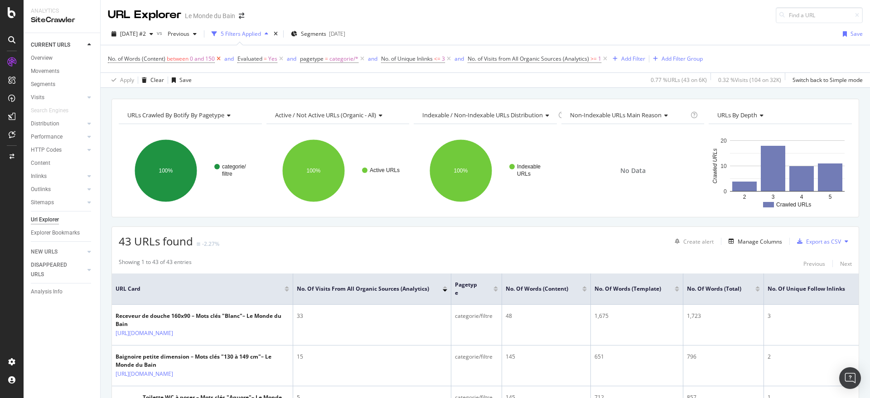
click at [219, 58] on icon at bounding box center [219, 58] width 8 height 9
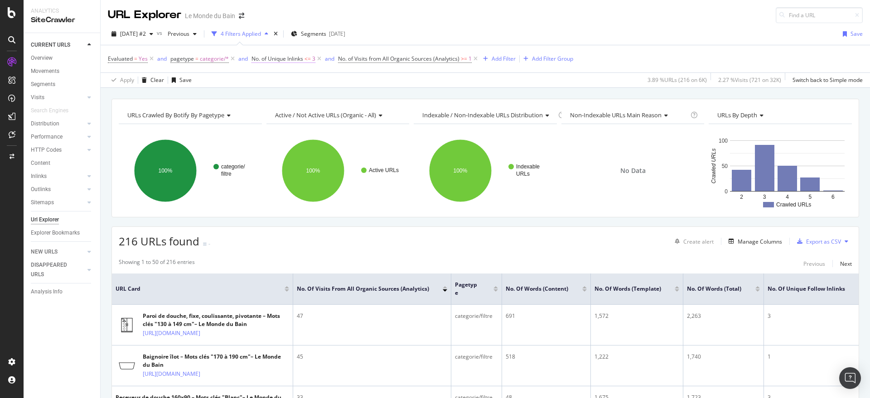
click at [293, 60] on span "No. of Unique Inlinks" at bounding box center [278, 59] width 52 height 8
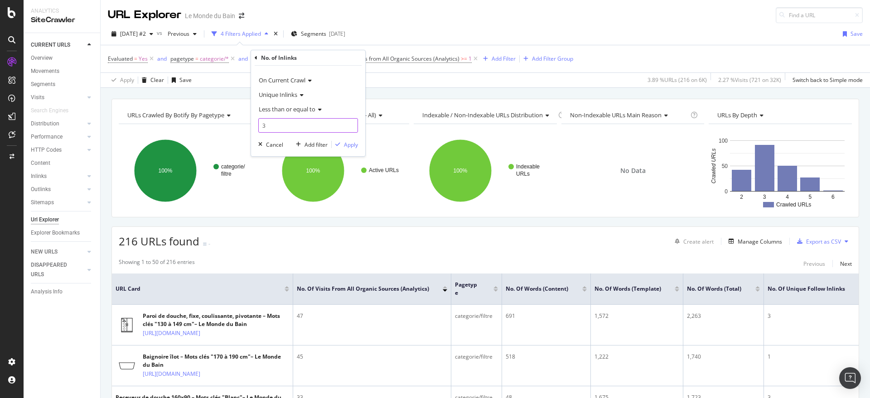
drag, startPoint x: 289, startPoint y: 125, endPoint x: 258, endPoint y: 126, distance: 31.3
click at [258, 126] on div "On Current Crawl Unique Inlinks Less than or equal to 3 Cancel Add filter Apply" at bounding box center [308, 111] width 114 height 91
click at [348, 145] on div "Apply" at bounding box center [351, 145] width 14 height 8
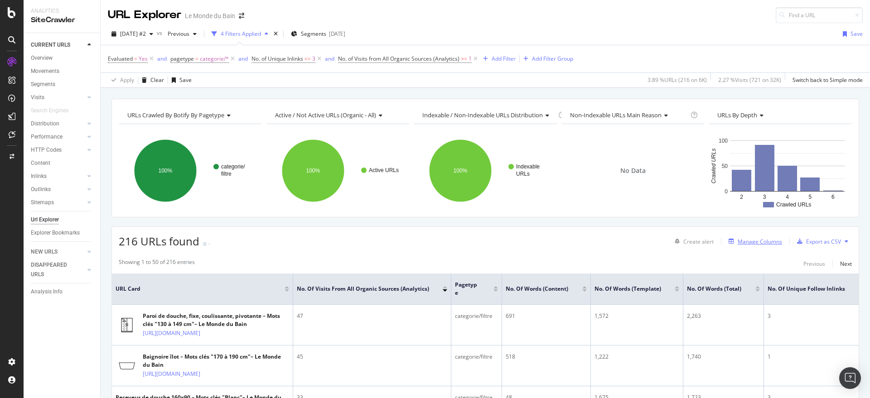
click at [745, 240] on div "Manage Columns" at bounding box center [760, 242] width 44 height 8
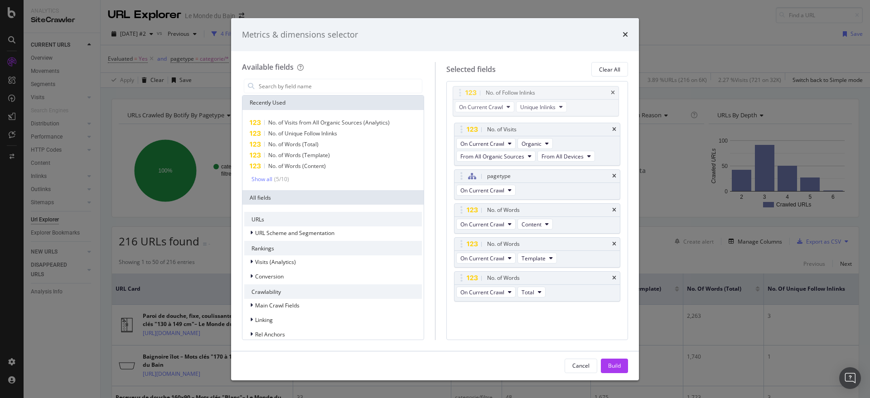
drag, startPoint x: 462, startPoint y: 281, endPoint x: 447, endPoint y: 100, distance: 181.4
click at [459, 95] on body "Analytics SiteCrawler CURRENT URLS Overview Movements Segments Visits Analysis …" at bounding box center [435, 199] width 870 height 398
click at [614, 366] on div "Build" at bounding box center [614, 366] width 13 height 8
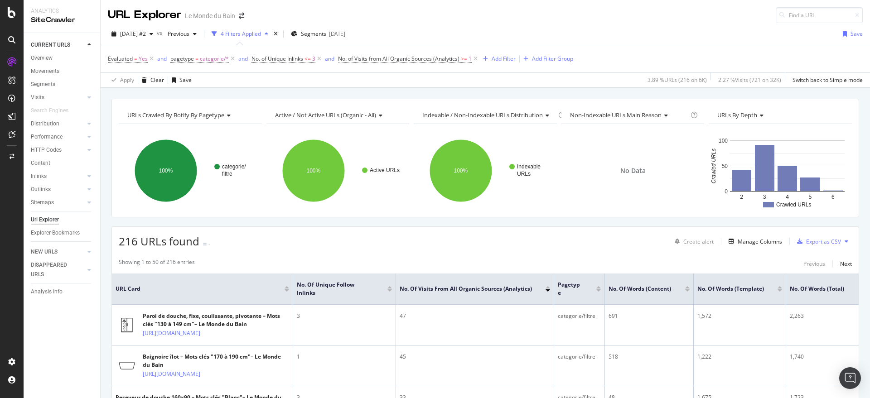
click at [390, 290] on div at bounding box center [390, 291] width 5 height 2
click at [391, 287] on div at bounding box center [390, 288] width 5 height 2
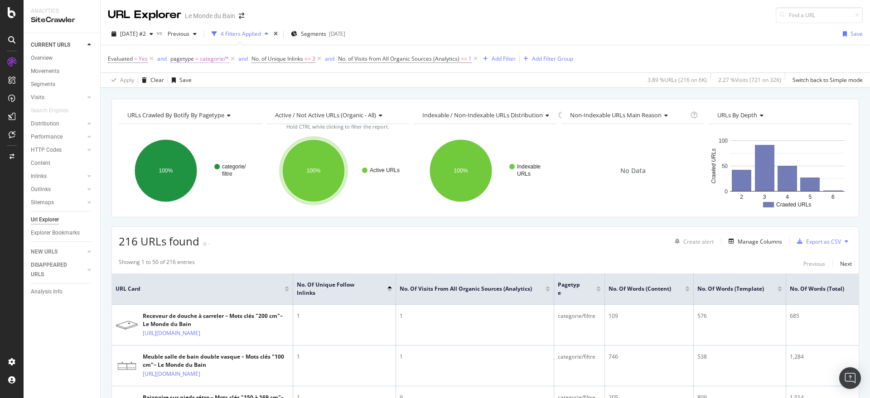
click at [201, 58] on span "categorie/*" at bounding box center [214, 59] width 29 height 13
click at [351, 82] on div "Apply Clear Save 3.89 % URLs ( 216 on 6K ) 2.27 % Visits ( 721 on 32K ) Switch …" at bounding box center [486, 80] width 770 height 15
click at [187, 60] on span "pagetype" at bounding box center [182, 59] width 24 height 8
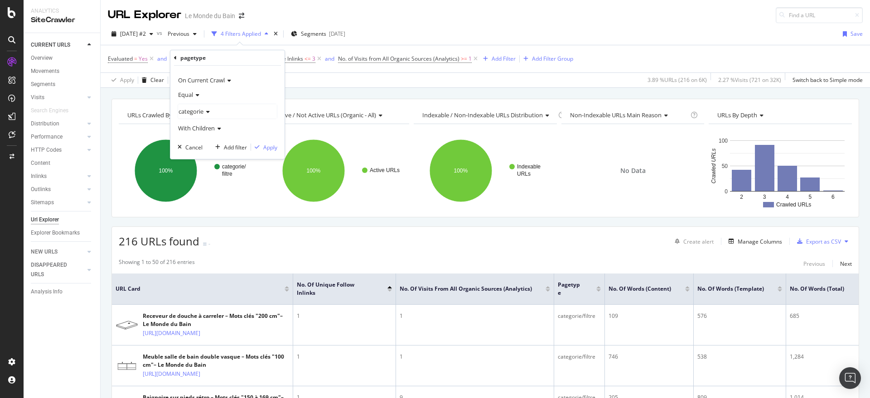
click at [207, 131] on span "With Children" at bounding box center [196, 128] width 37 height 8
click at [215, 156] on span "Without Children" at bounding box center [203, 159] width 42 height 8
click at [271, 151] on div "Apply" at bounding box center [264, 147] width 26 height 8
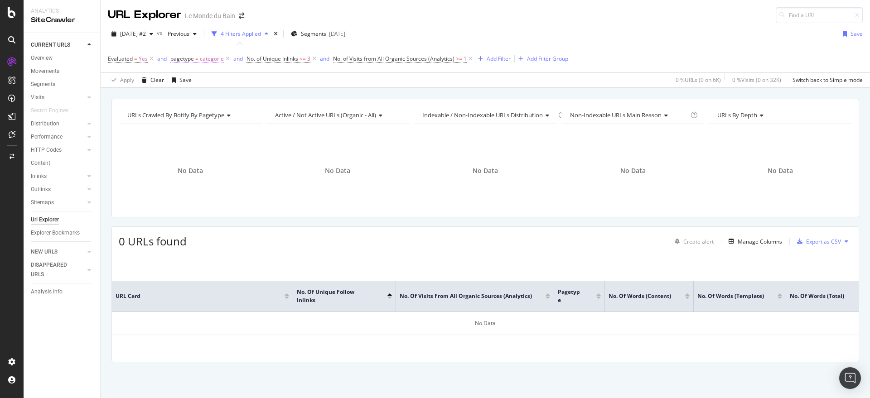
click at [211, 59] on span "categorie" at bounding box center [212, 59] width 24 height 13
click at [218, 131] on span "Without Children" at bounding box center [201, 128] width 46 height 8
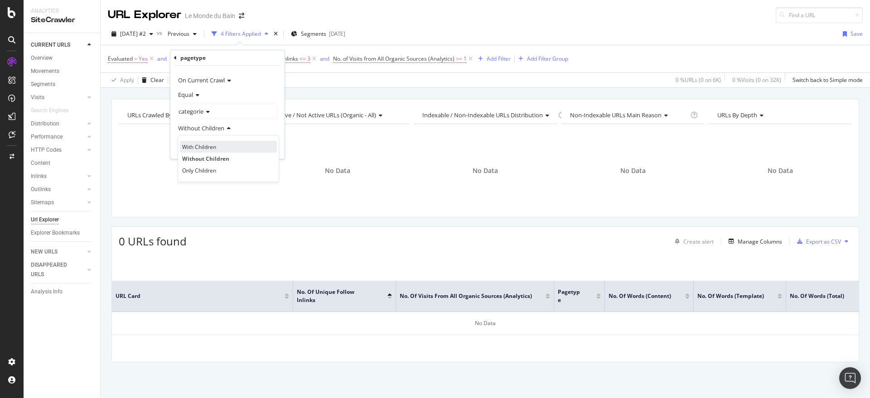
click at [215, 149] on span "With Children" at bounding box center [199, 147] width 34 height 8
click at [267, 145] on div "Apply" at bounding box center [270, 148] width 14 height 8
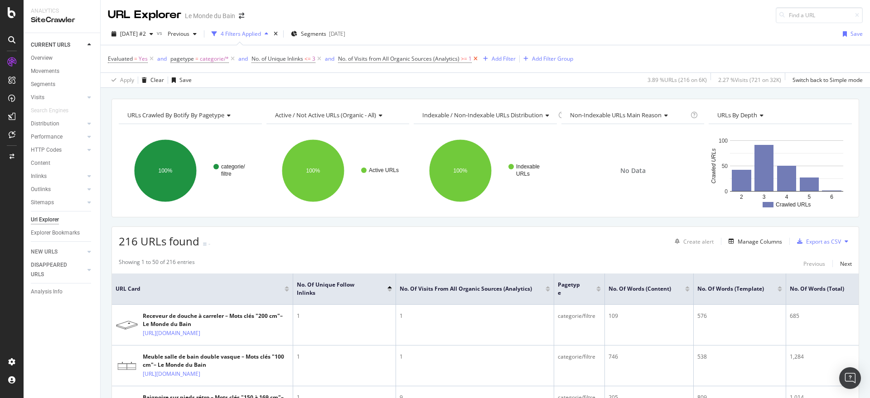
click at [476, 58] on icon at bounding box center [476, 58] width 8 height 9
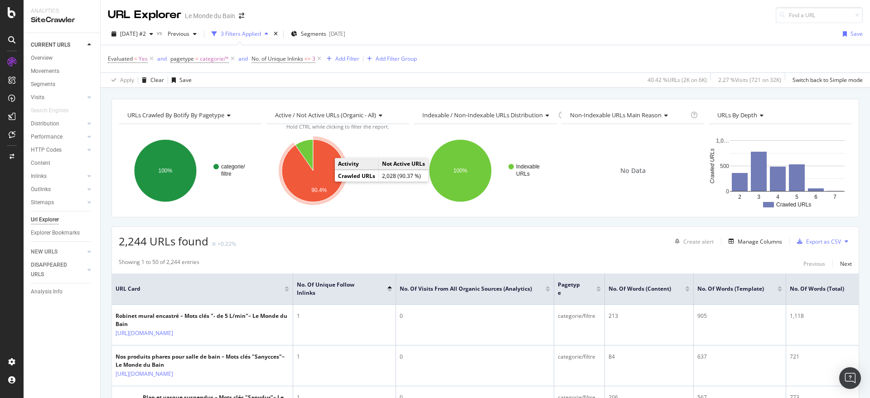
click at [314, 192] on text "90.4%" at bounding box center [318, 190] width 15 height 6
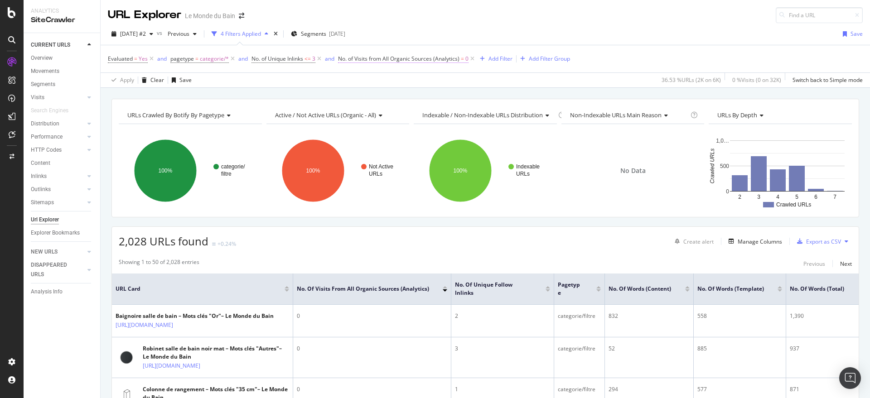
click at [439, 62] on span "No. of Visits from All Organic Sources (Analytics)" at bounding box center [398, 59] width 121 height 8
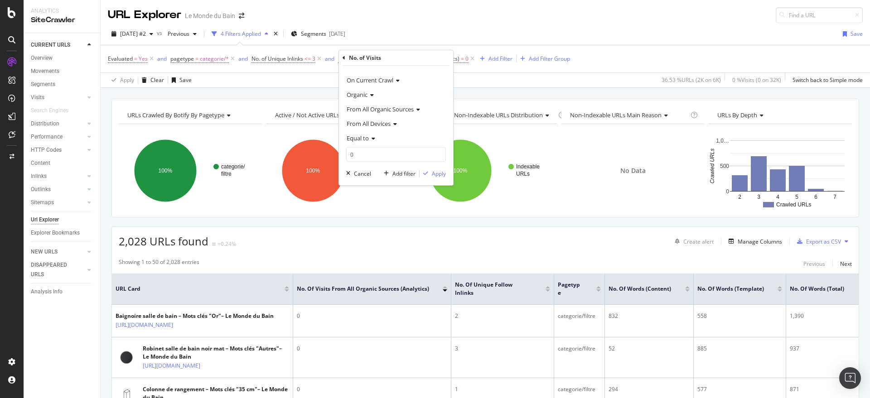
click at [359, 140] on span "Equal to" at bounding box center [358, 138] width 22 height 8
click at [397, 195] on span "Less than or equal to" at bounding box center [377, 193] width 53 height 8
click at [321, 157] on body "Analytics SiteCrawler CURRENT URLS Overview Movements Segments Visits Analysis …" at bounding box center [435, 199] width 870 height 398
type input "1"
click at [370, 137] on span "Less than or equal to" at bounding box center [375, 138] width 57 height 8
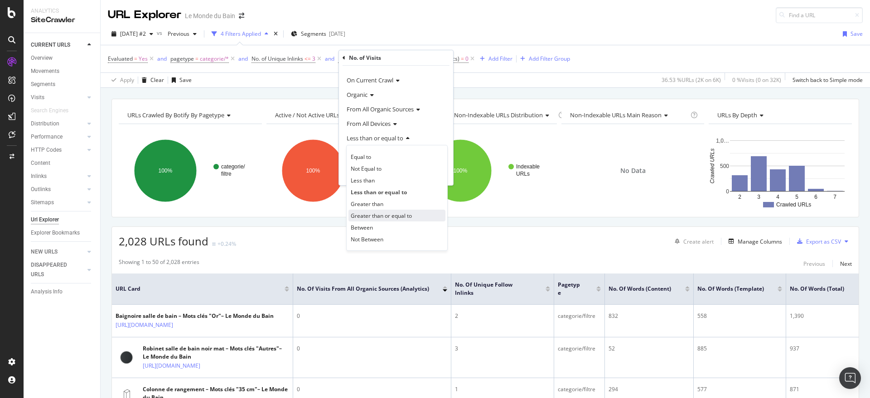
click at [413, 217] on div "Greater than or equal to" at bounding box center [397, 216] width 97 height 12
click at [440, 170] on div "Apply" at bounding box center [439, 174] width 14 height 8
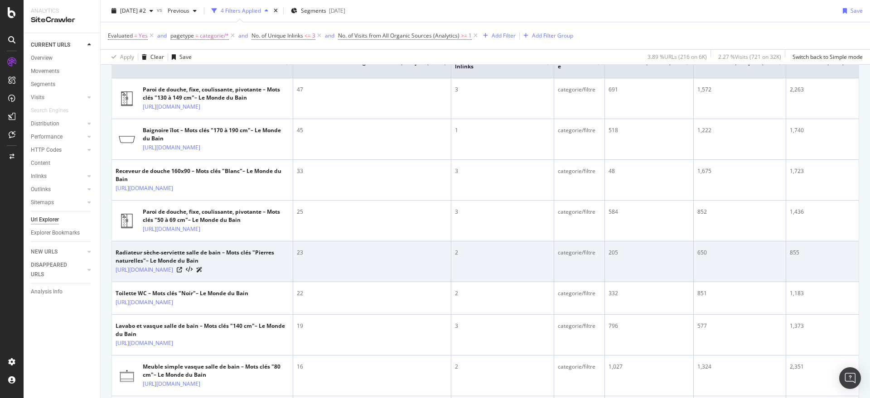
scroll to position [189, 0]
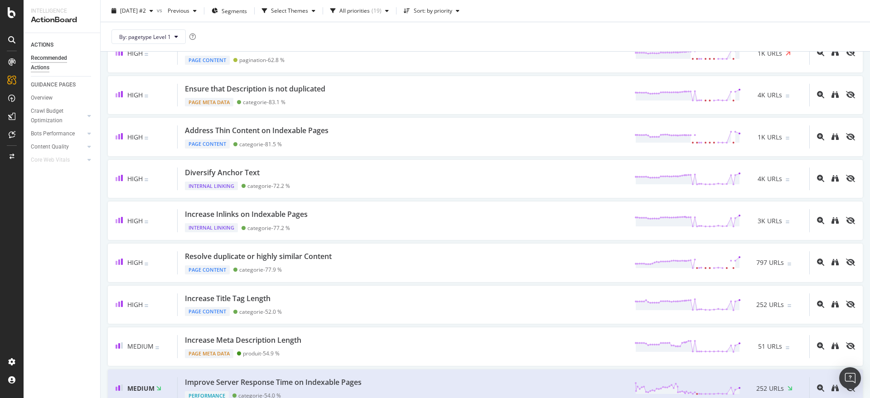
scroll to position [76, 0]
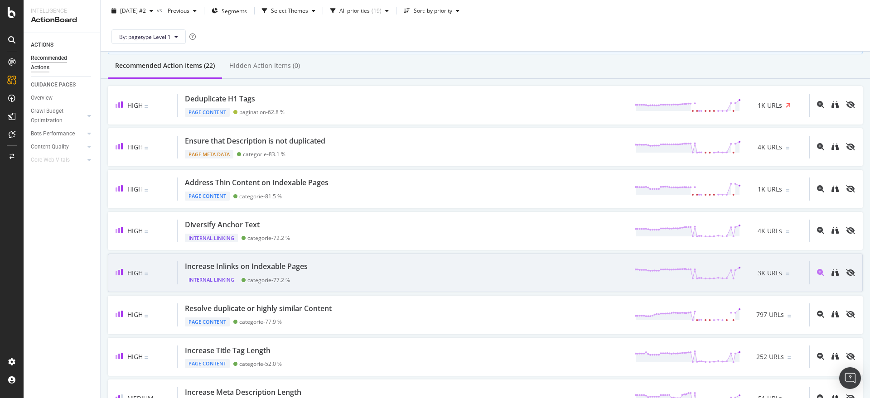
click at [292, 268] on div "Increase Inlinks on Indexable Pages" at bounding box center [246, 267] width 123 height 10
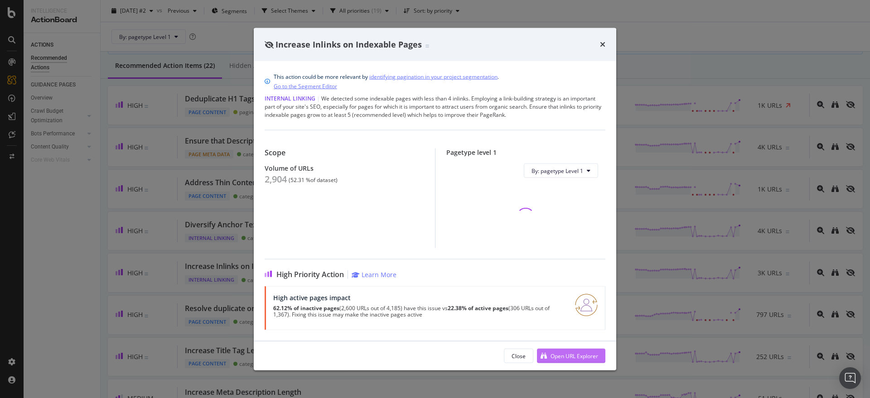
click at [586, 355] on div "Open URL Explorer" at bounding box center [575, 356] width 48 height 8
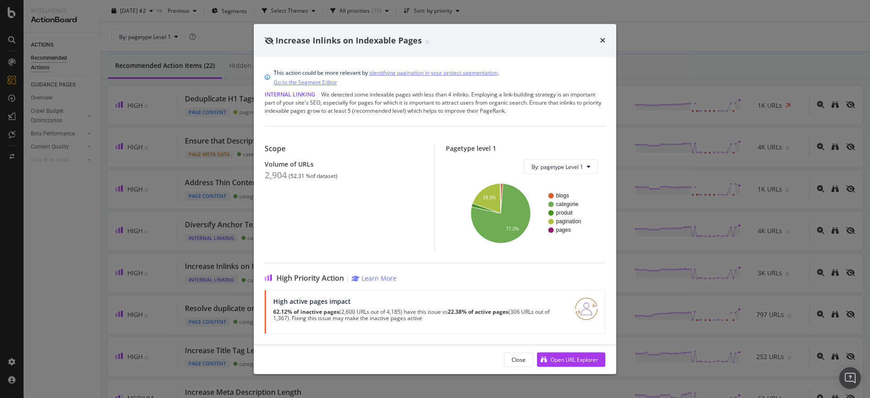
click at [609, 37] on div "Increase Inlinks on Indexable Pages" at bounding box center [435, 41] width 363 height 34
click at [598, 38] on div "Increase Inlinks on Indexable Pages" at bounding box center [435, 41] width 341 height 12
click at [603, 40] on icon "times" at bounding box center [602, 40] width 5 height 7
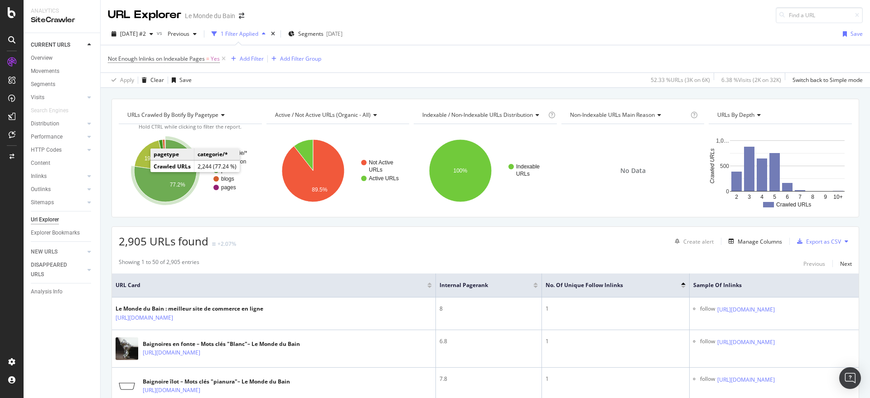
click at [170, 181] on icon "A chart." at bounding box center [165, 171] width 63 height 63
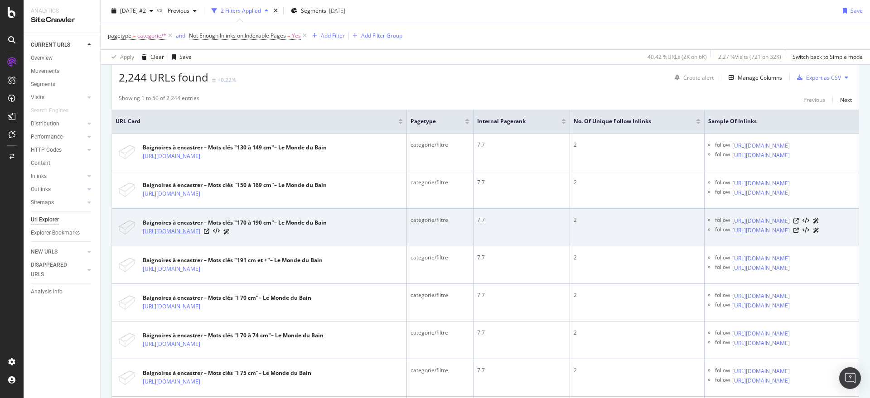
scroll to position [76, 0]
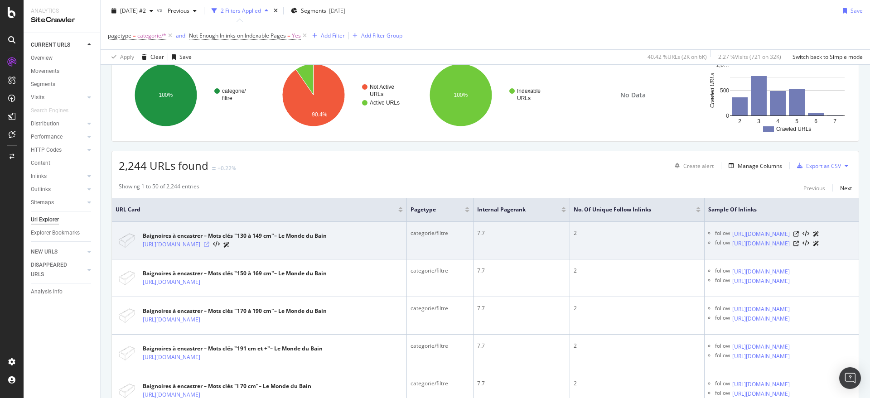
click at [209, 243] on icon at bounding box center [206, 244] width 5 height 5
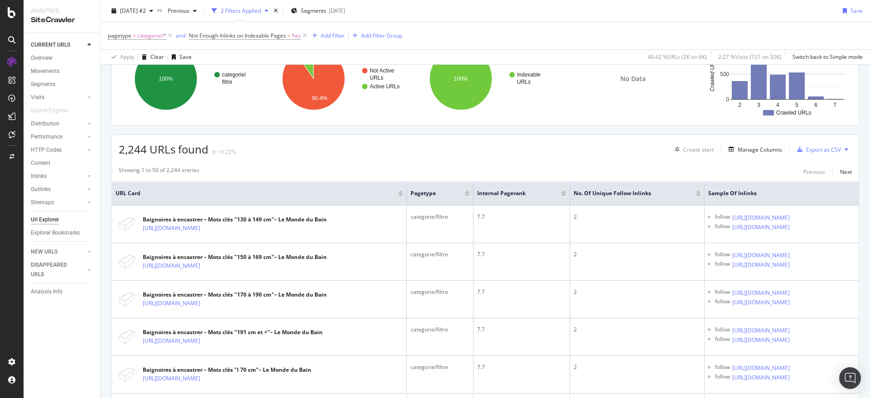
scroll to position [0, 0]
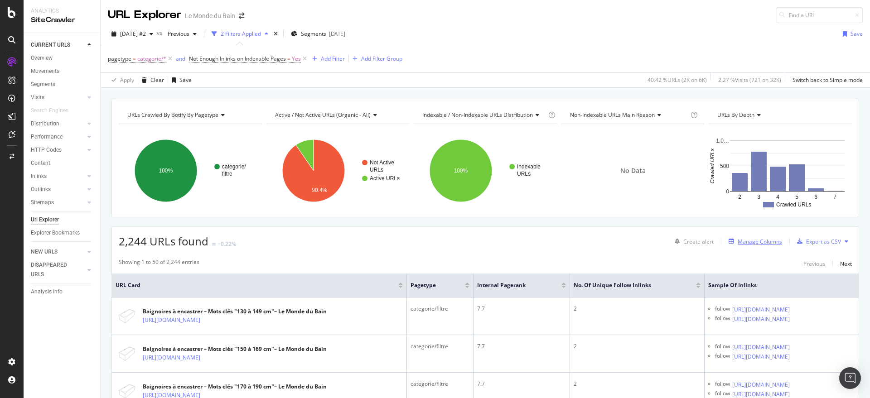
click at [746, 241] on div "Manage Columns" at bounding box center [760, 242] width 44 height 8
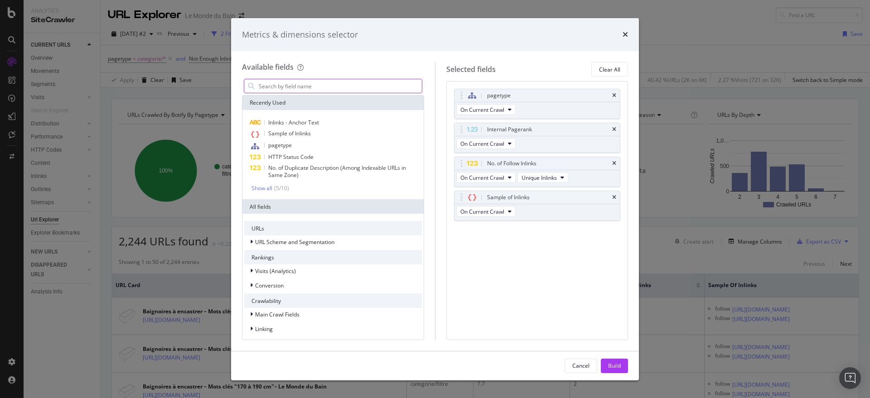
click at [331, 86] on input "modal" at bounding box center [340, 86] width 164 height 14
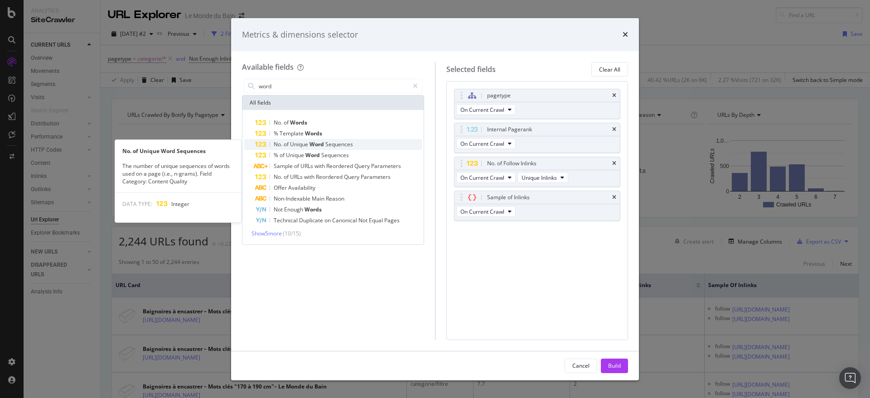
type input "word"
click at [361, 143] on div "No. of Unique Word Sequences" at bounding box center [338, 144] width 167 height 11
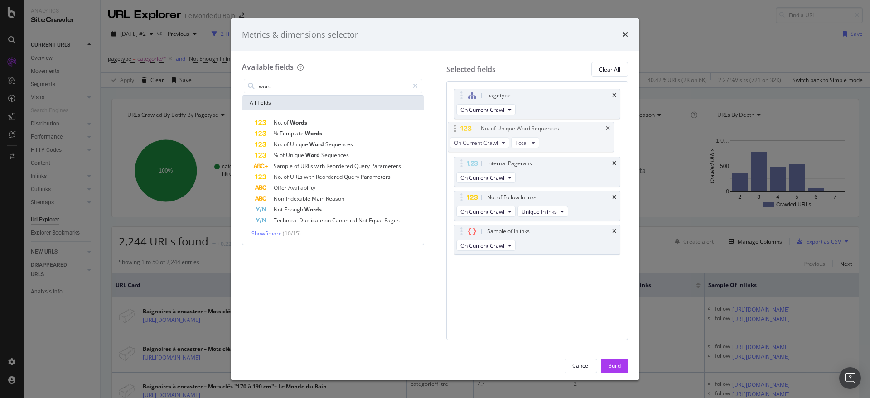
drag, startPoint x: 459, startPoint y: 233, endPoint x: 452, endPoint y: 130, distance: 103.1
click at [452, 130] on body "Analytics SiteCrawler CURRENT URLS Overview Movements Segments Visits Analysis …" at bounding box center [435, 199] width 870 height 398
click at [612, 365] on div "Build" at bounding box center [614, 366] width 13 height 8
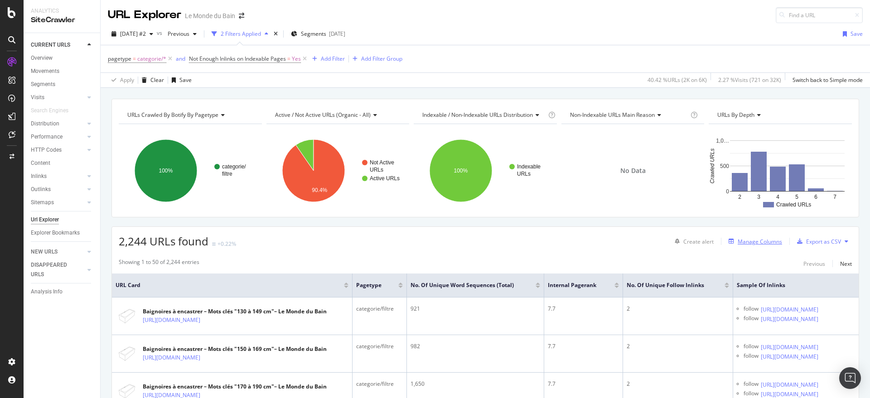
click at [745, 239] on div "Manage Columns" at bounding box center [760, 242] width 44 height 8
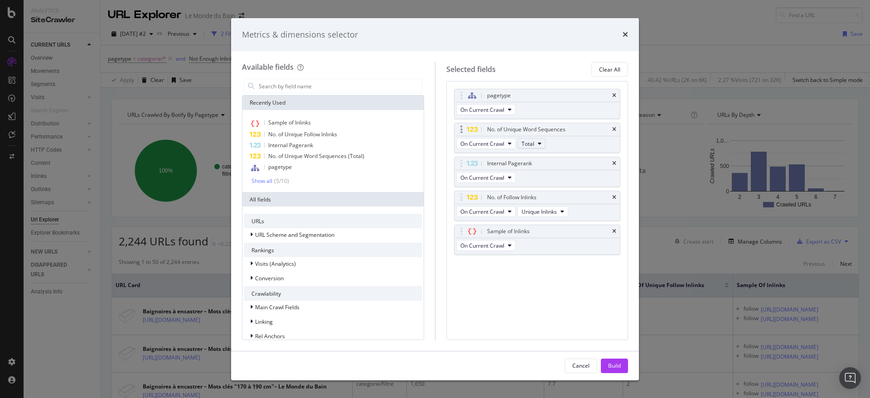
click at [529, 144] on span "Total" at bounding box center [528, 144] width 13 height 8
click at [536, 193] on span "Content" at bounding box center [554, 193] width 59 height 8
click at [610, 369] on div "Build" at bounding box center [614, 366] width 13 height 8
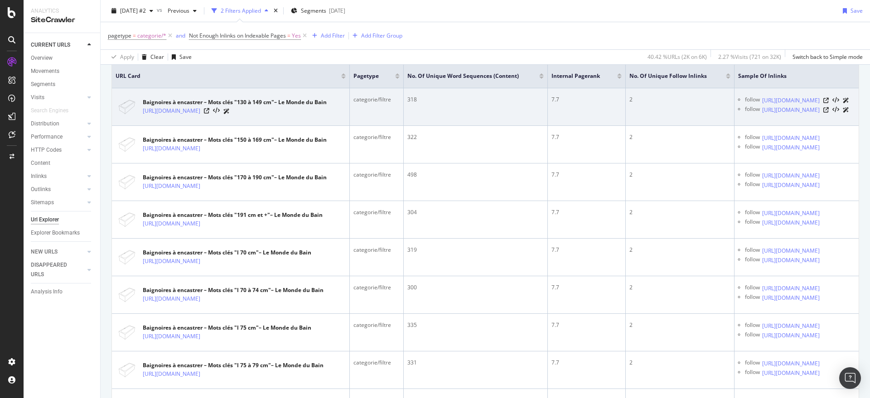
scroll to position [38, 0]
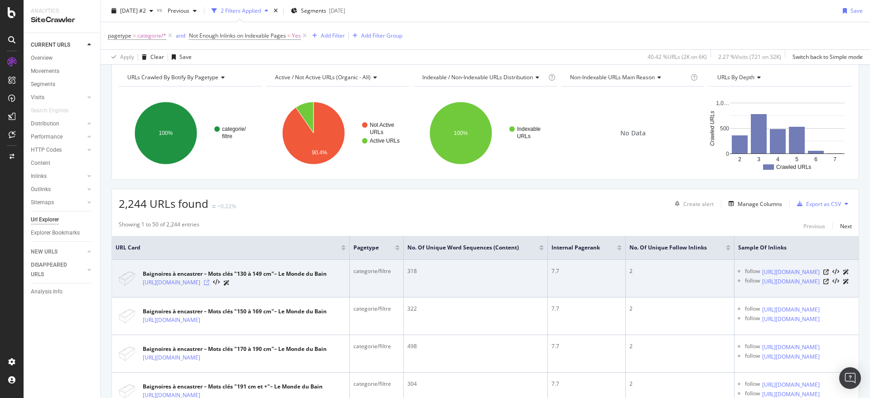
click at [209, 284] on icon at bounding box center [206, 282] width 5 height 5
